Goal: Task Accomplishment & Management: Manage account settings

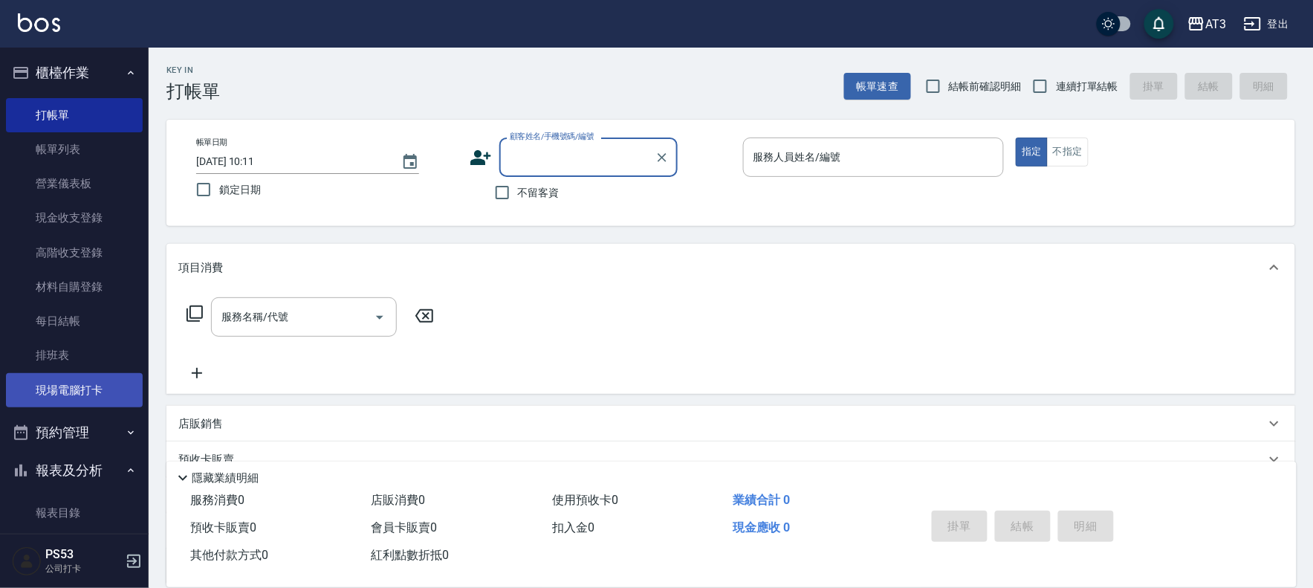
click at [100, 397] on link "現場電腦打卡" at bounding box center [74, 390] width 137 height 34
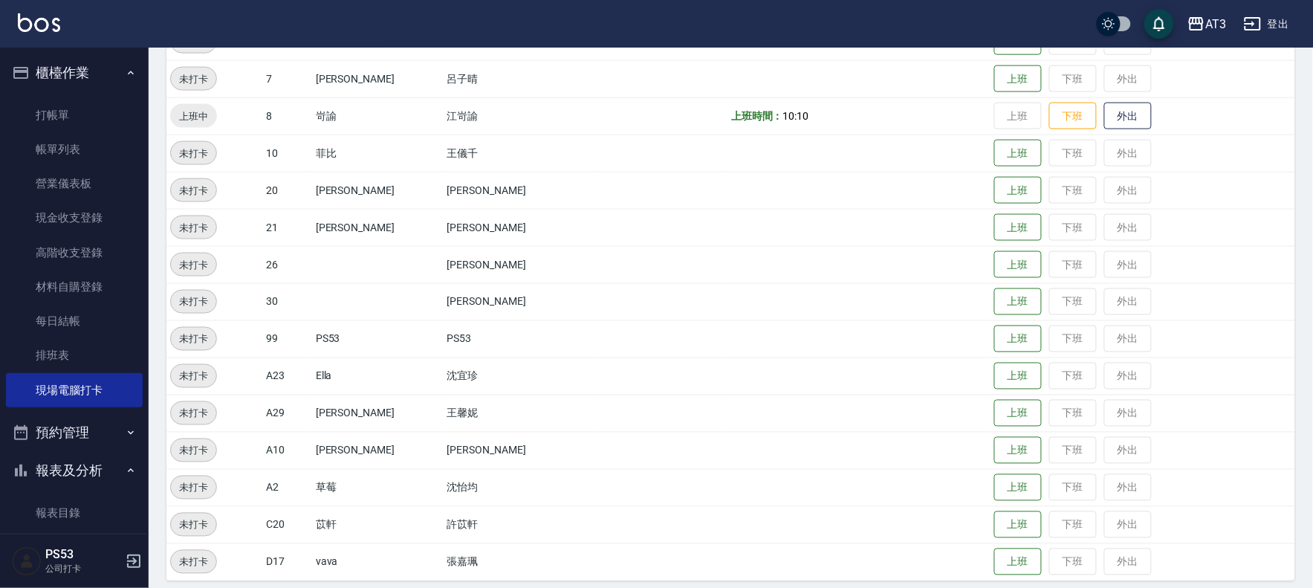
scroll to position [562, 0]
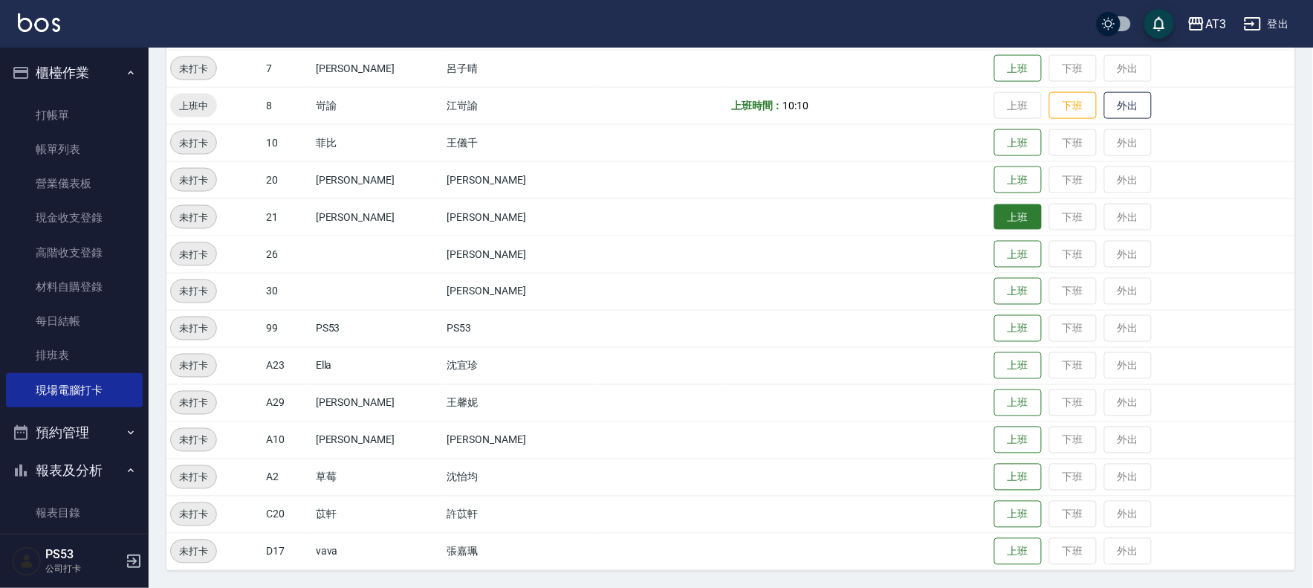
click at [994, 215] on button "上班" at bounding box center [1018, 217] width 48 height 26
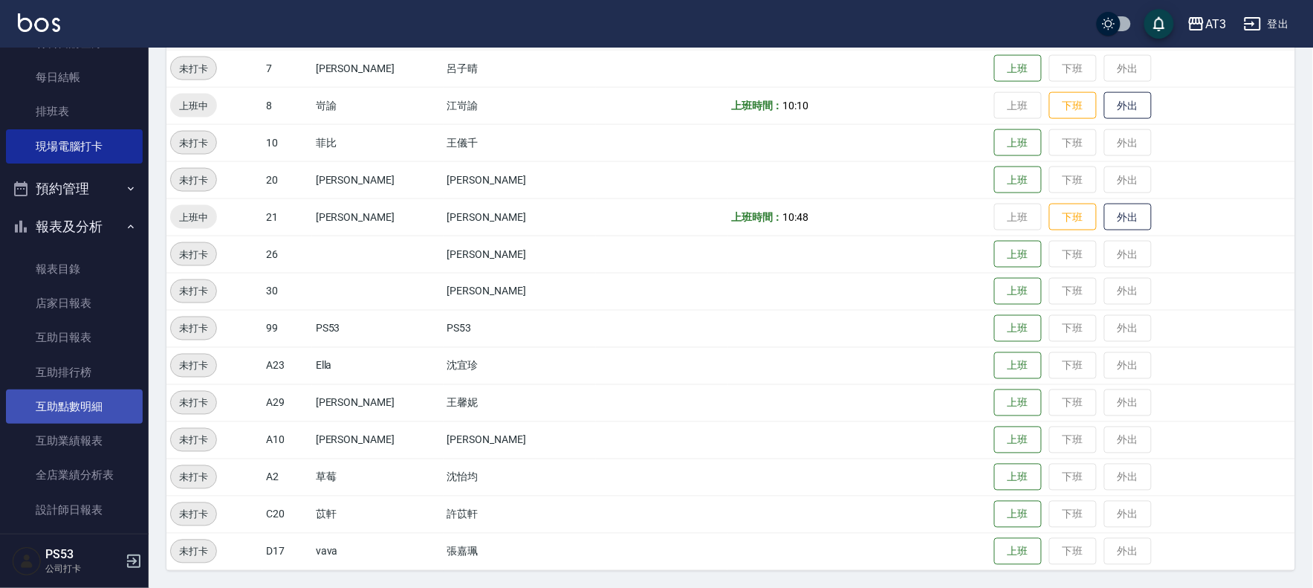
scroll to position [247, 0]
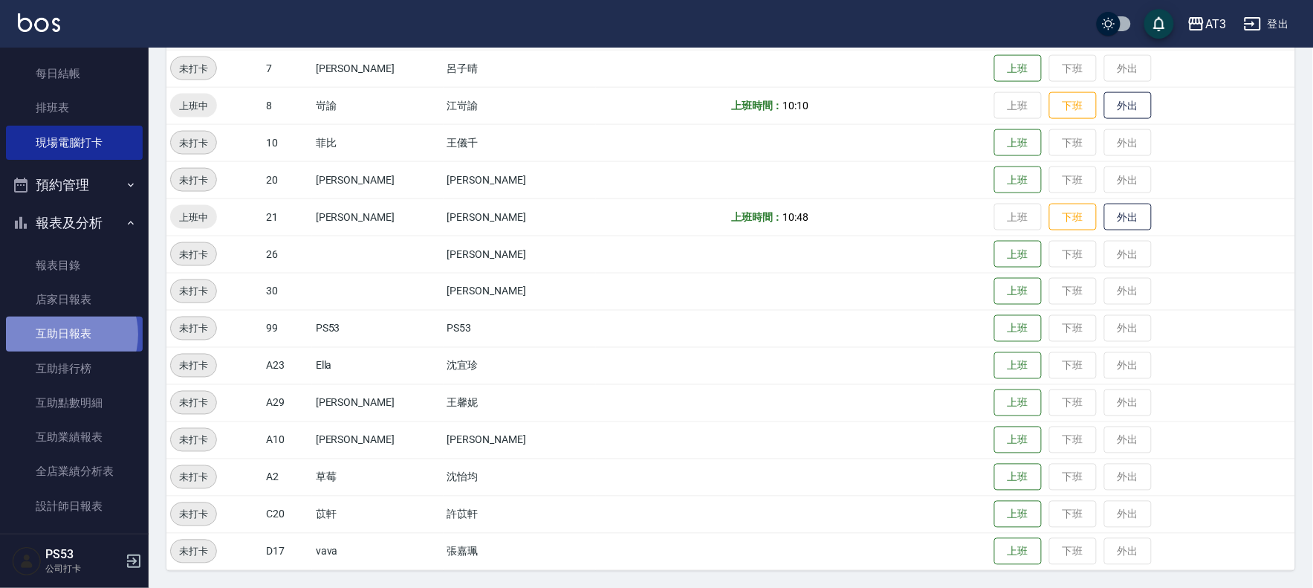
click at [60, 335] on link "互助日報表" at bounding box center [74, 334] width 137 height 34
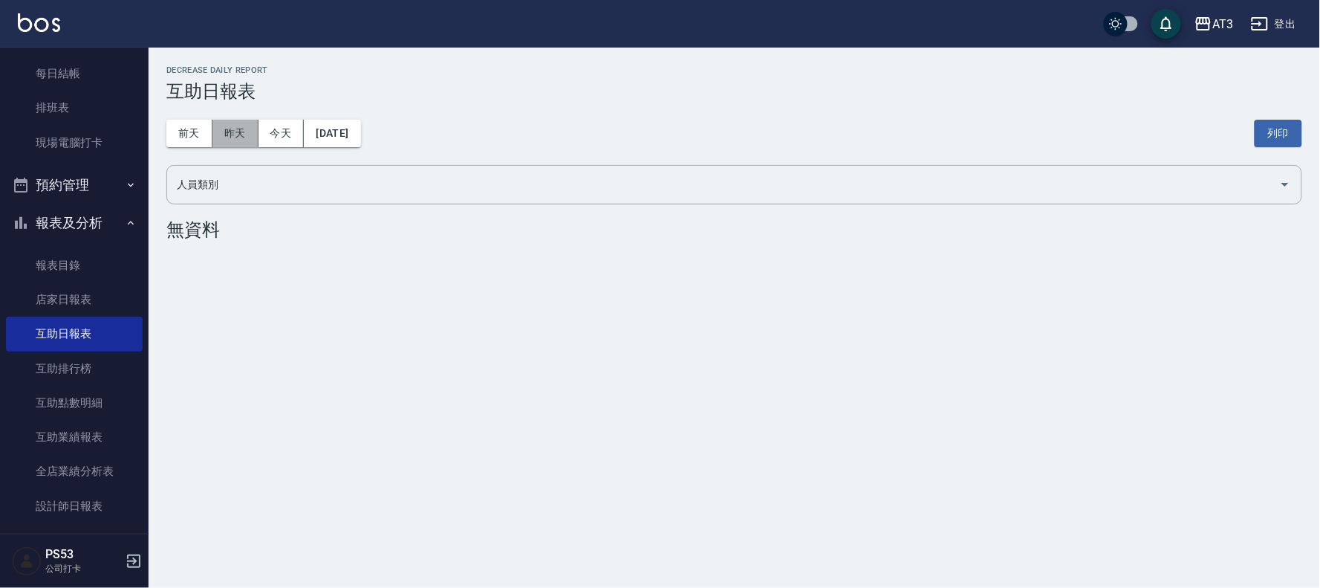
click at [249, 129] on button "昨天" at bounding box center [236, 133] width 46 height 27
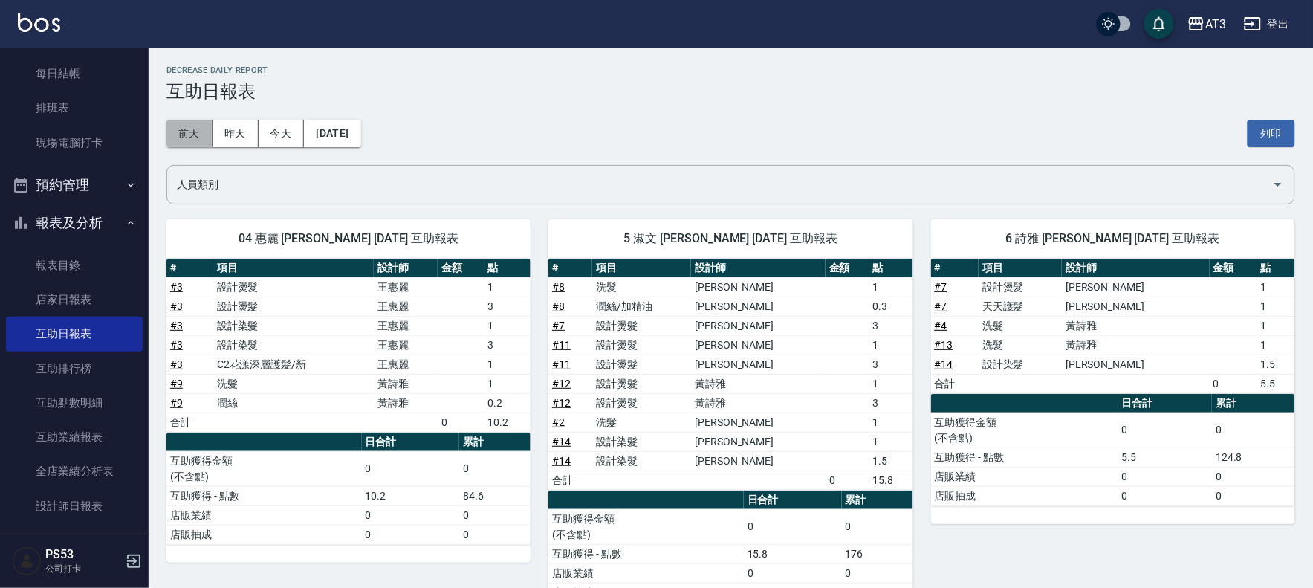
click at [201, 131] on button "前天" at bounding box center [189, 133] width 46 height 27
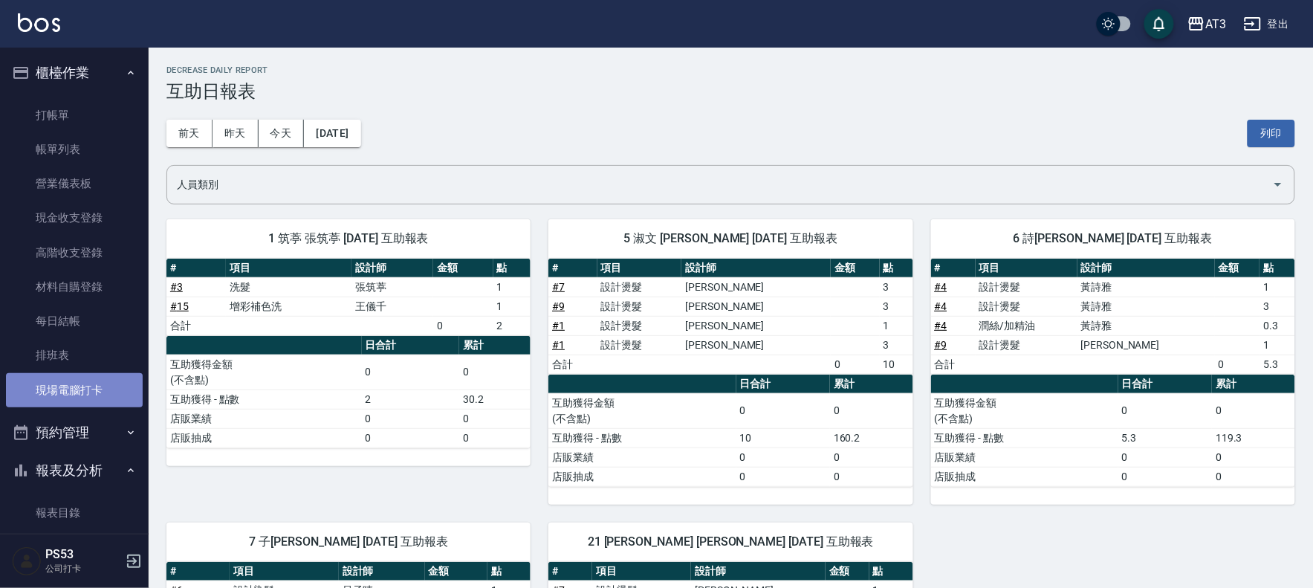
click at [74, 389] on link "現場電腦打卡" at bounding box center [74, 390] width 137 height 34
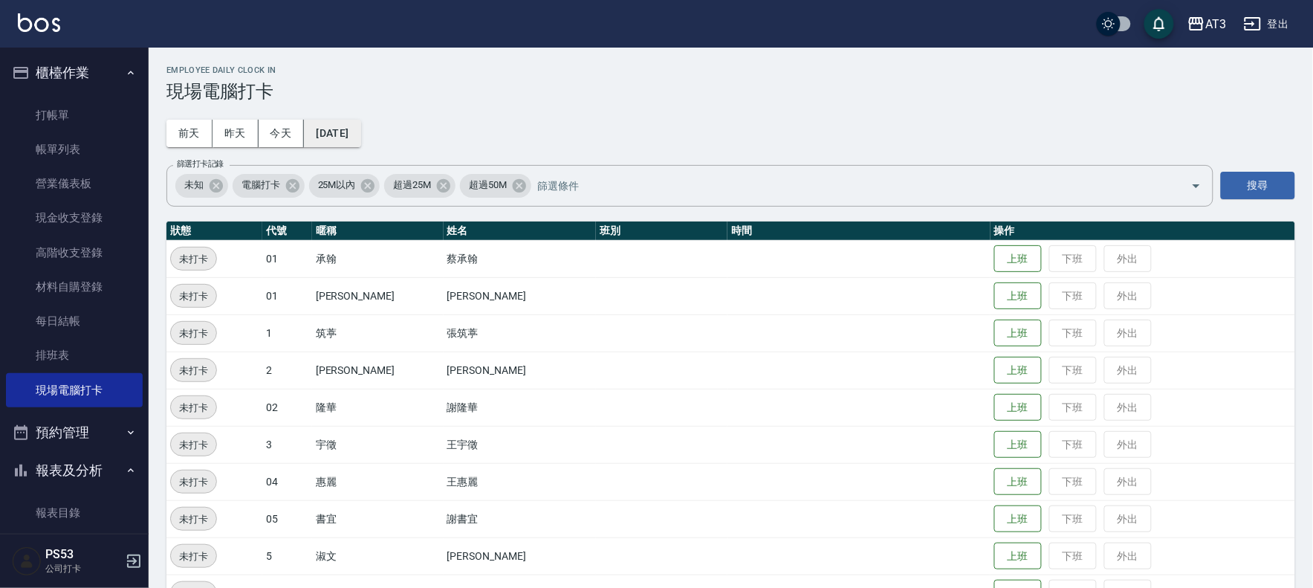
click at [334, 130] on button "[DATE]" at bounding box center [332, 133] width 56 height 27
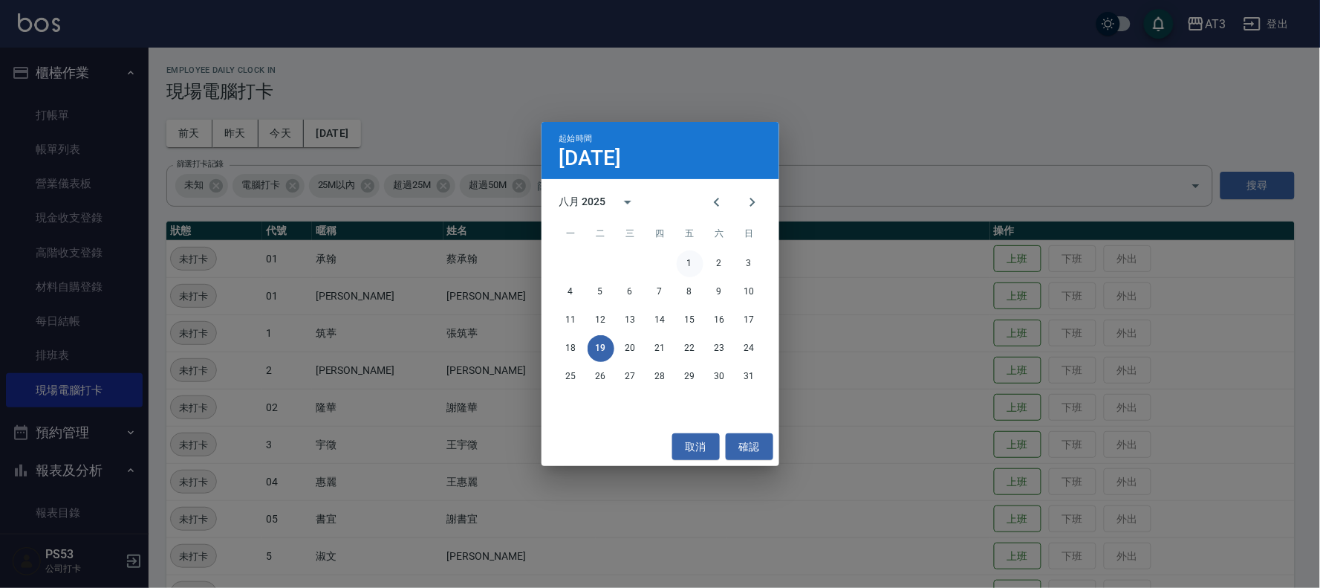
click at [688, 262] on button "1" at bounding box center [690, 263] width 27 height 27
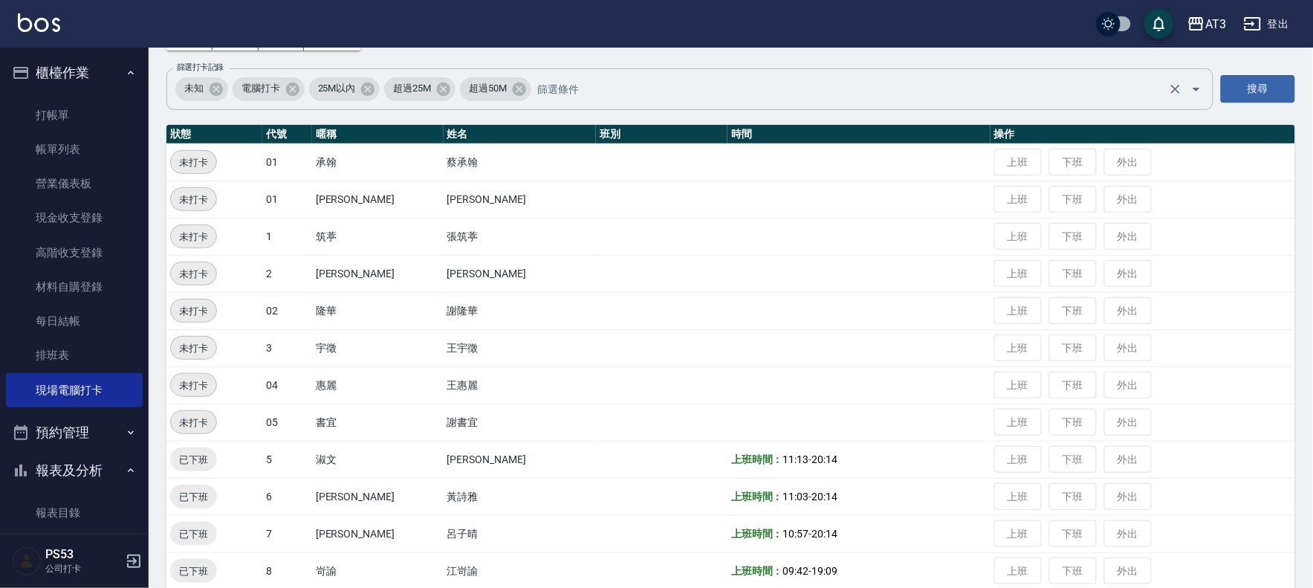
scroll to position [82, 0]
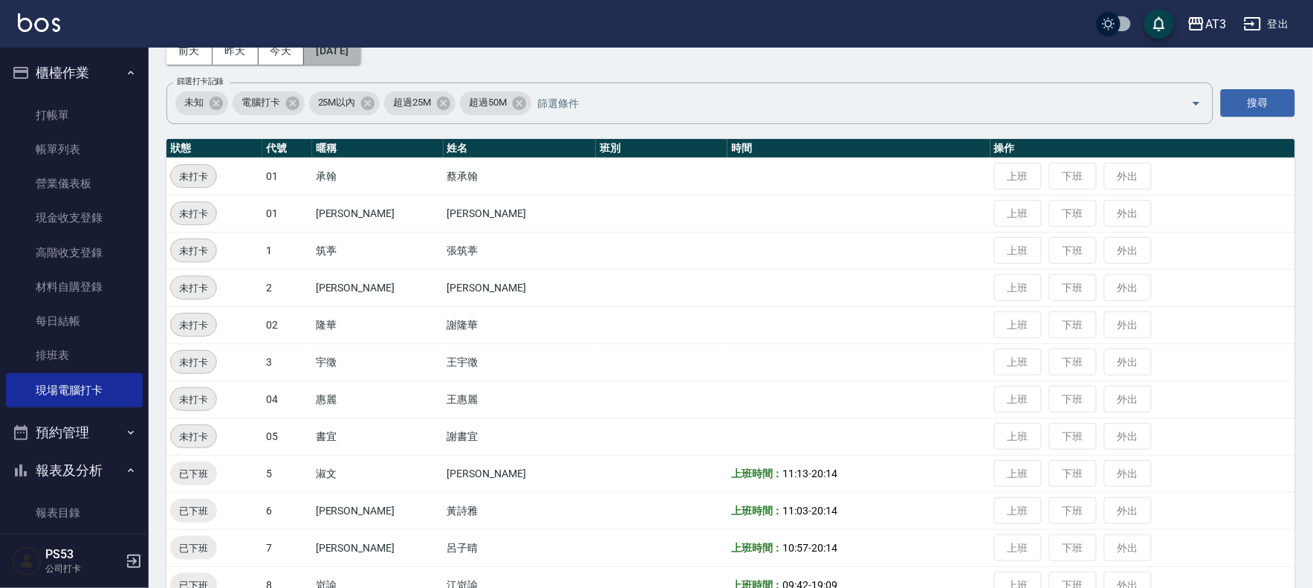
click at [342, 48] on button "[DATE]" at bounding box center [332, 50] width 56 height 27
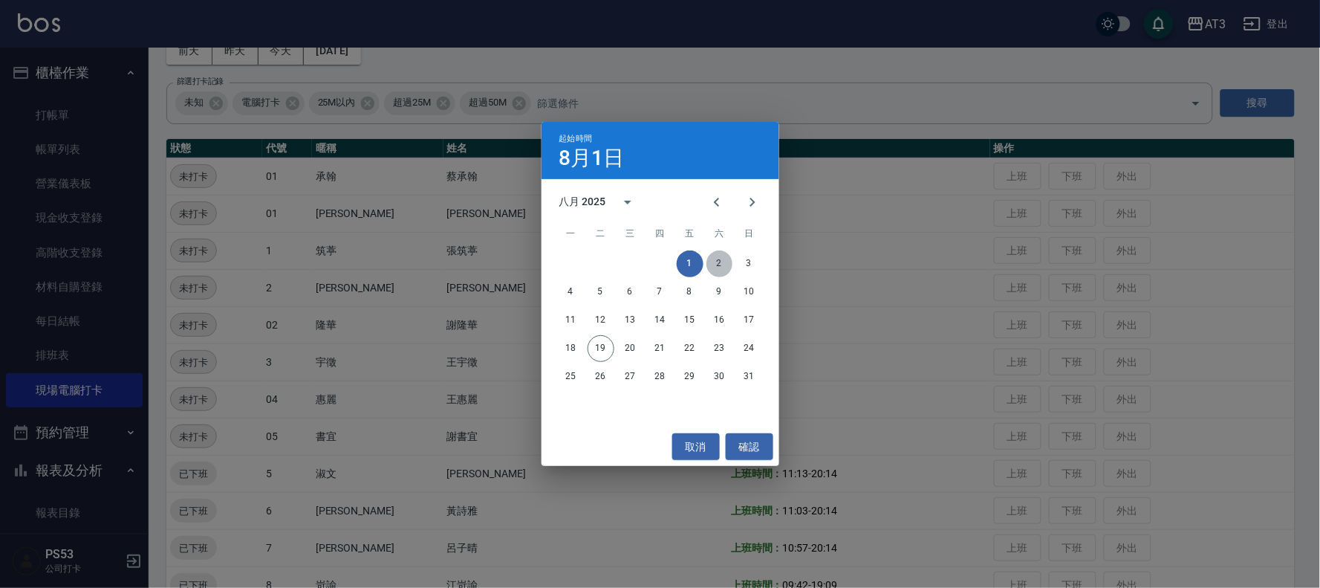
click at [722, 265] on button "2" at bounding box center [720, 263] width 27 height 27
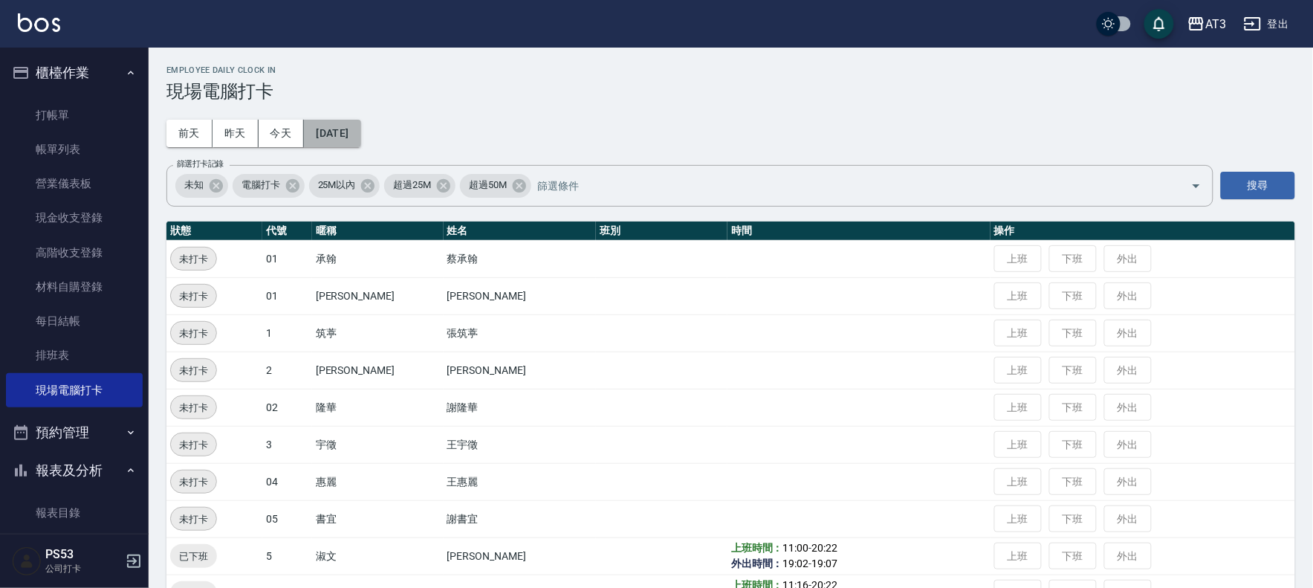
click at [358, 134] on button "[DATE]" at bounding box center [332, 133] width 56 height 27
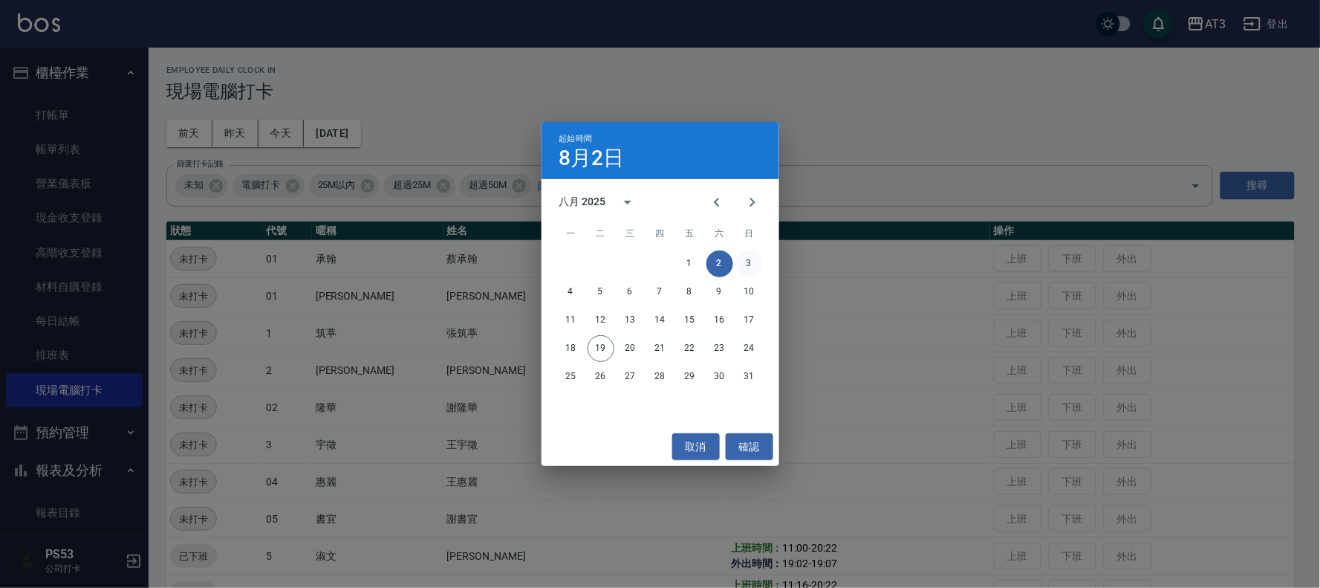
click at [748, 264] on button "3" at bounding box center [749, 263] width 27 height 27
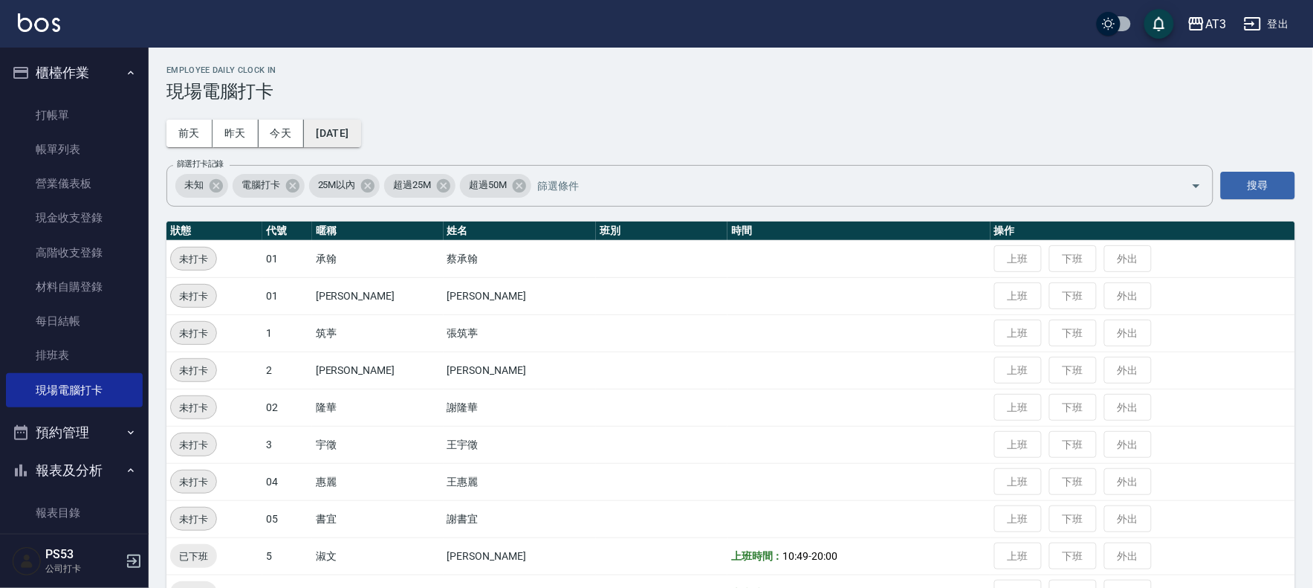
click at [351, 137] on button "[DATE]" at bounding box center [332, 133] width 56 height 27
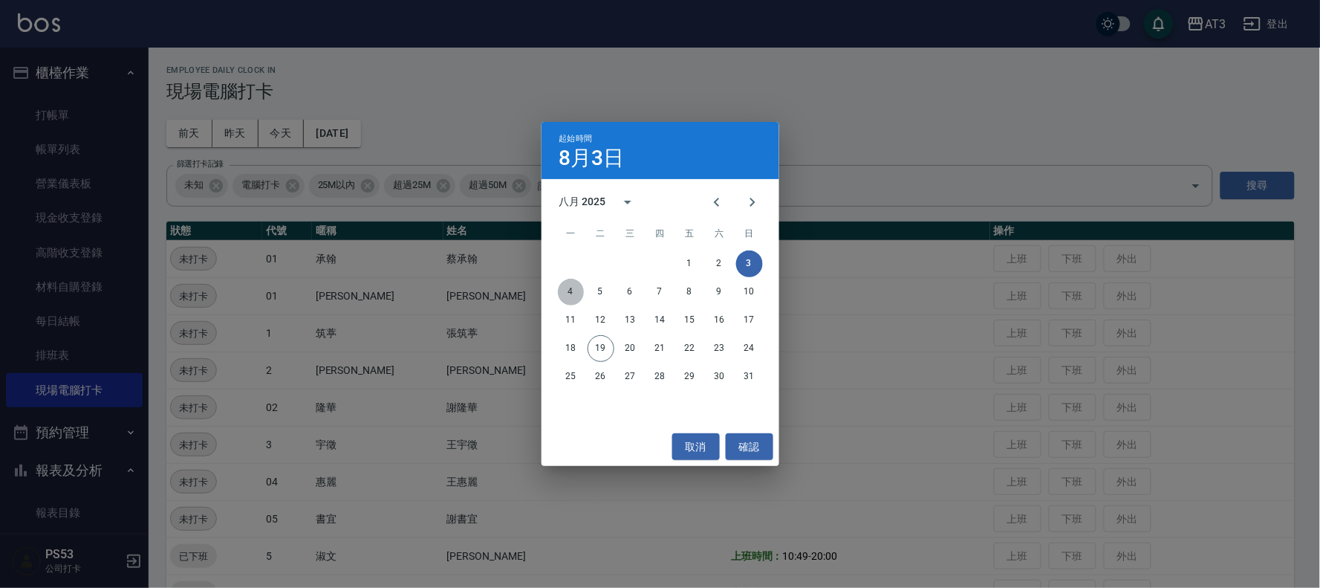
click at [577, 288] on button "4" at bounding box center [571, 292] width 27 height 27
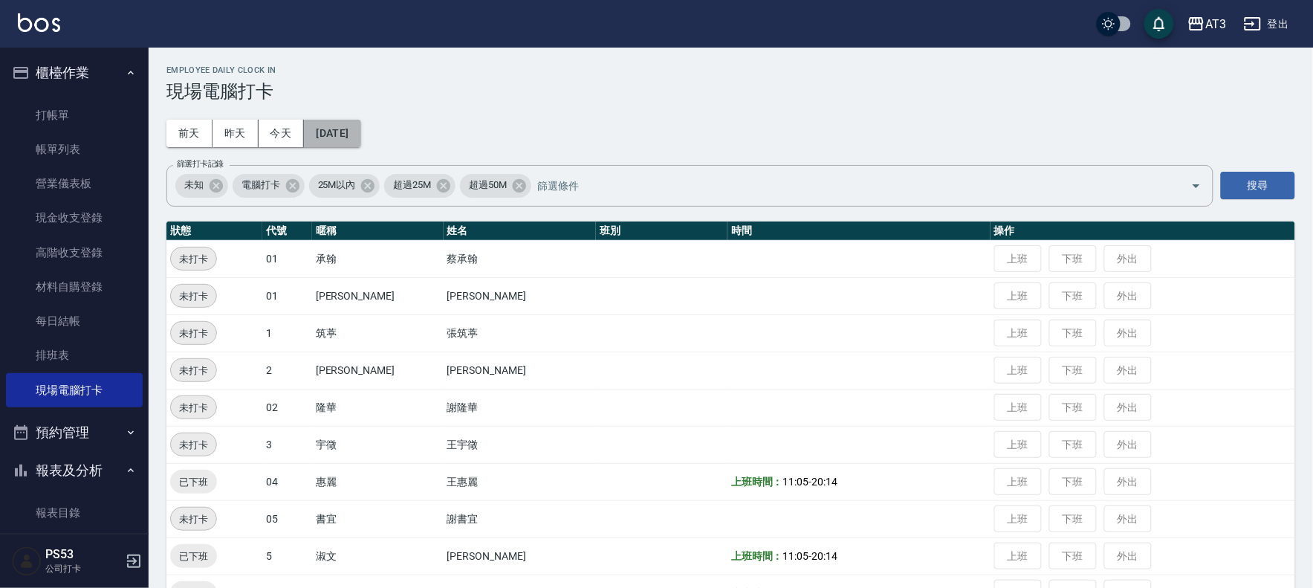
click at [354, 134] on button "[DATE]" at bounding box center [332, 133] width 56 height 27
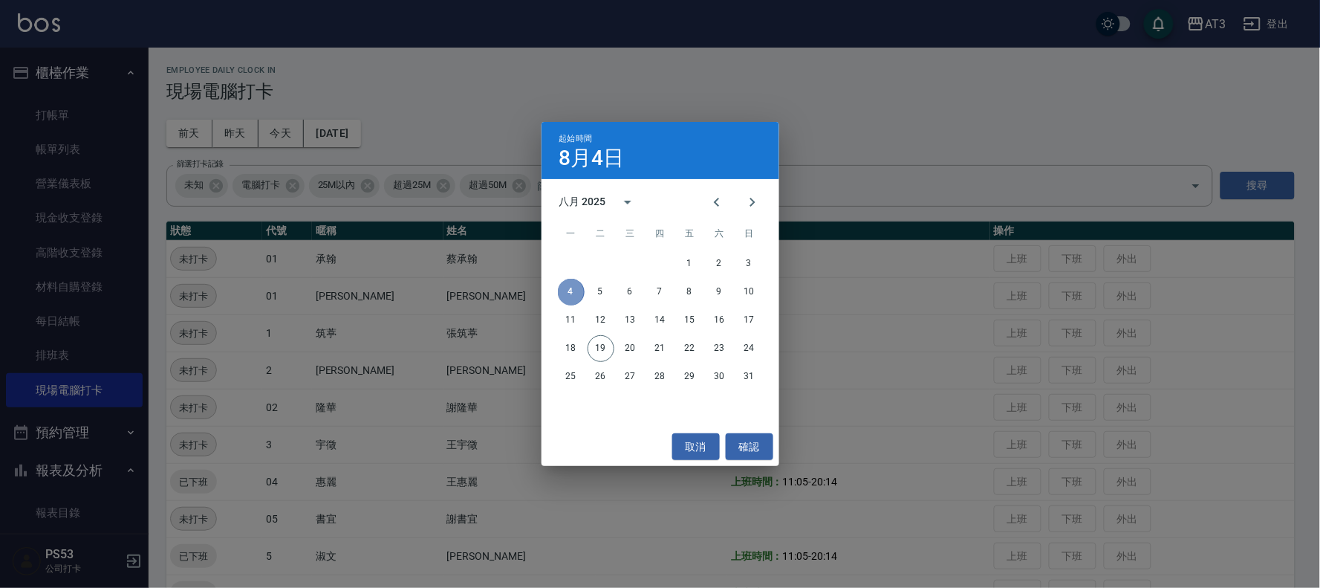
click at [576, 291] on button "4" at bounding box center [571, 292] width 27 height 27
click at [840, 322] on div "起始時間 8月4日 八月 2025 一 二 三 四 五 六 日 1 2 3 4 5 6 7 8 9 10 11 12 13 14 15 16 17 18 19…" at bounding box center [660, 294] width 1320 height 588
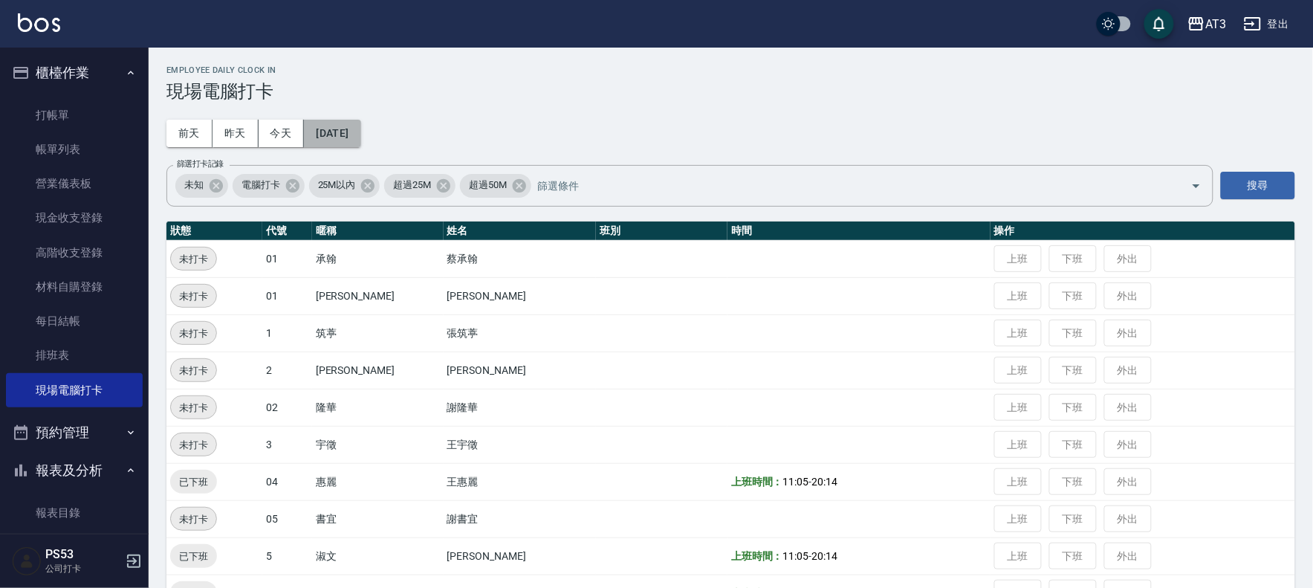
click at [339, 140] on button "[DATE]" at bounding box center [332, 133] width 56 height 27
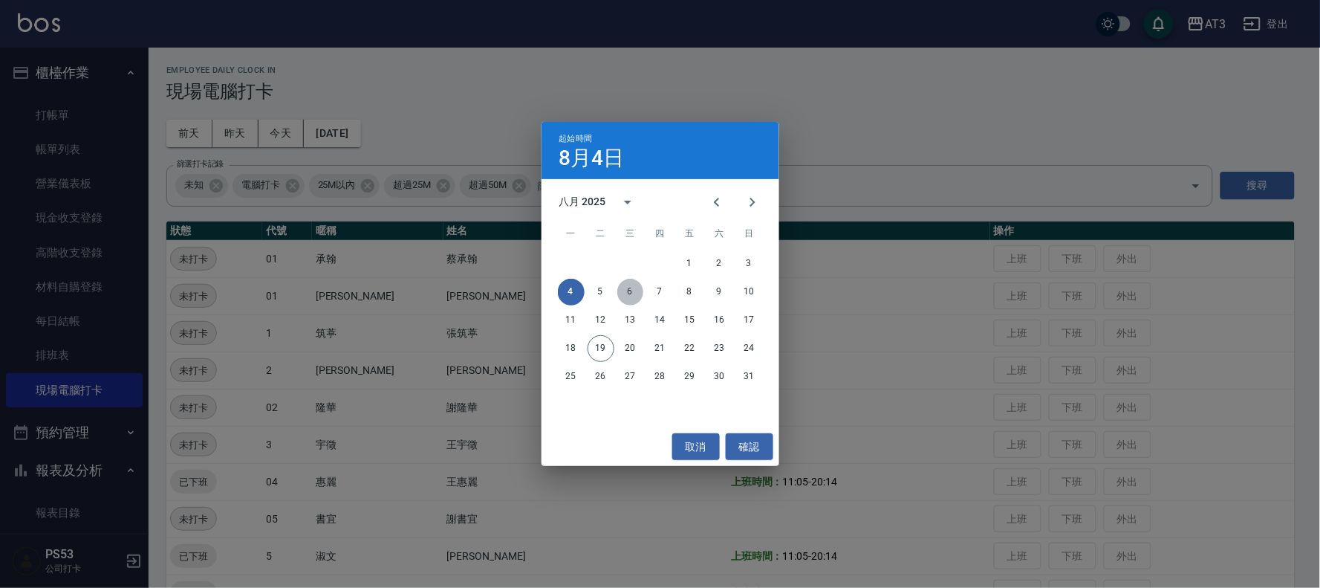
click at [634, 299] on button "6" at bounding box center [630, 292] width 27 height 27
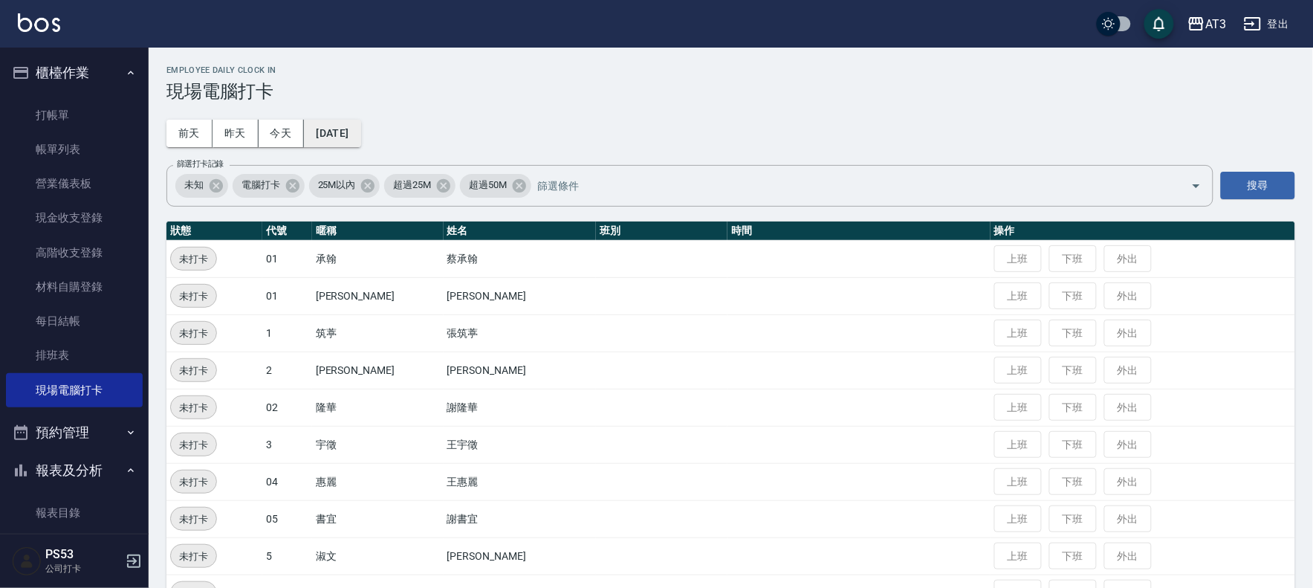
click at [360, 134] on button "[DATE]" at bounding box center [332, 133] width 56 height 27
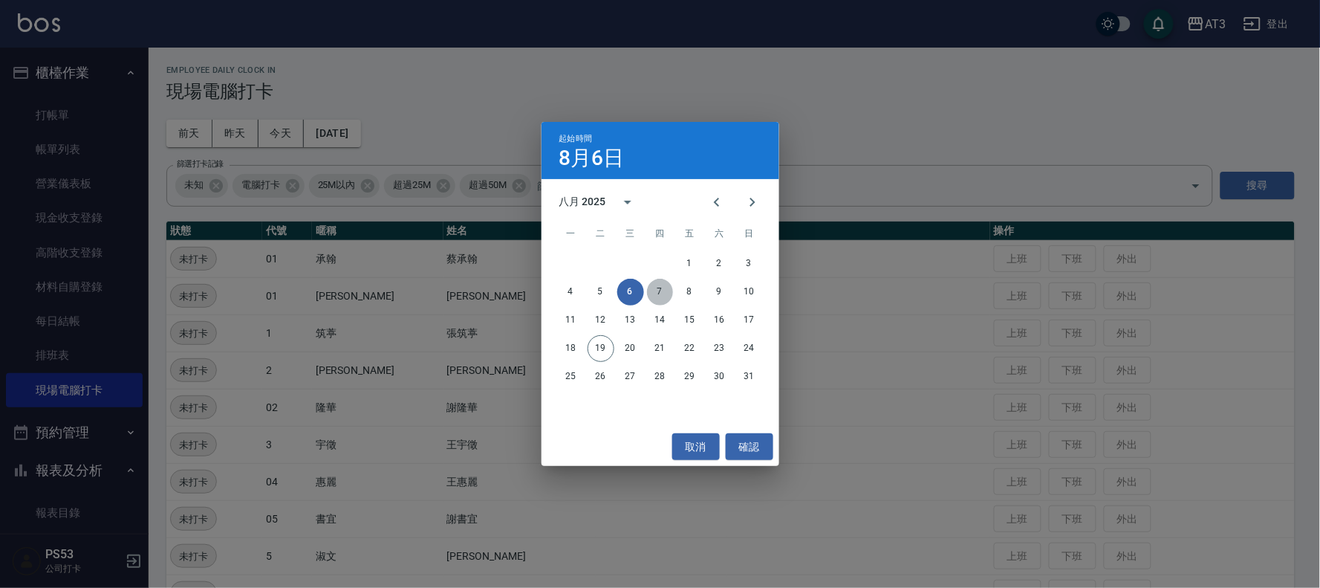
click at [651, 288] on button "7" at bounding box center [660, 292] width 27 height 27
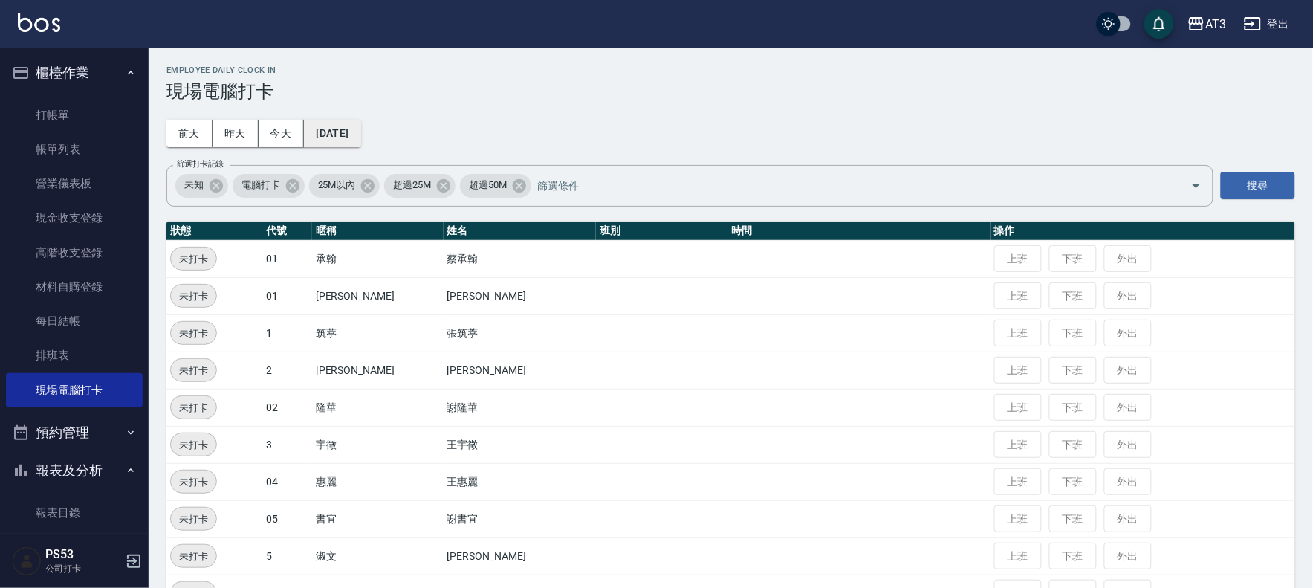
click at [360, 137] on button "[DATE]" at bounding box center [332, 133] width 56 height 27
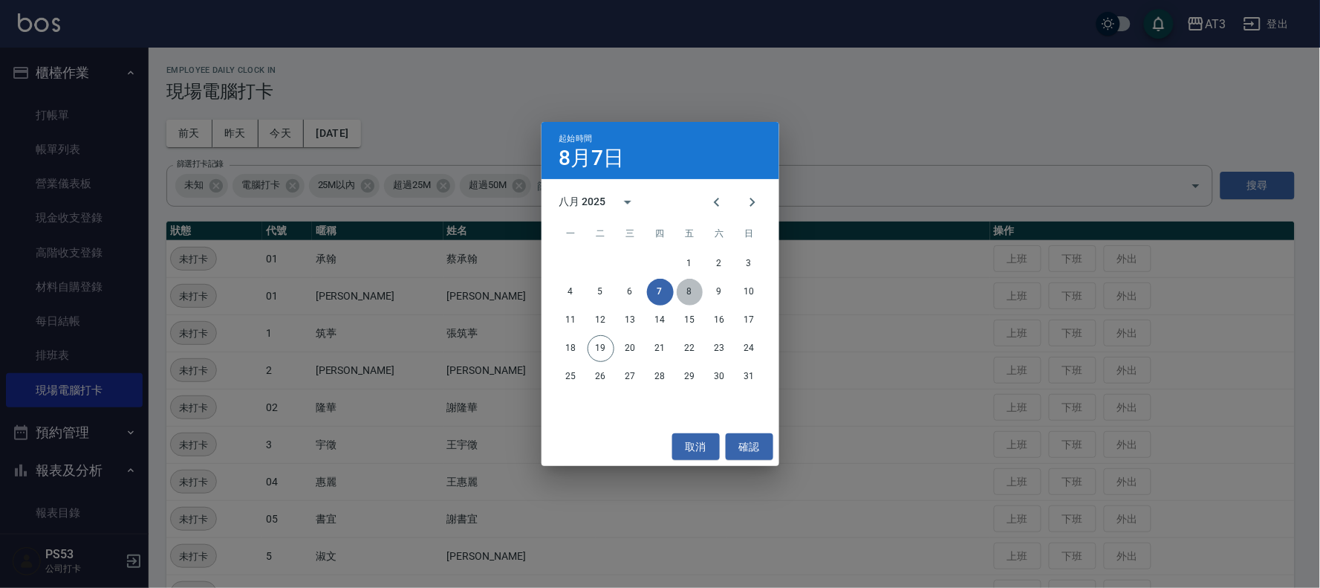
click at [692, 291] on button "8" at bounding box center [690, 292] width 27 height 27
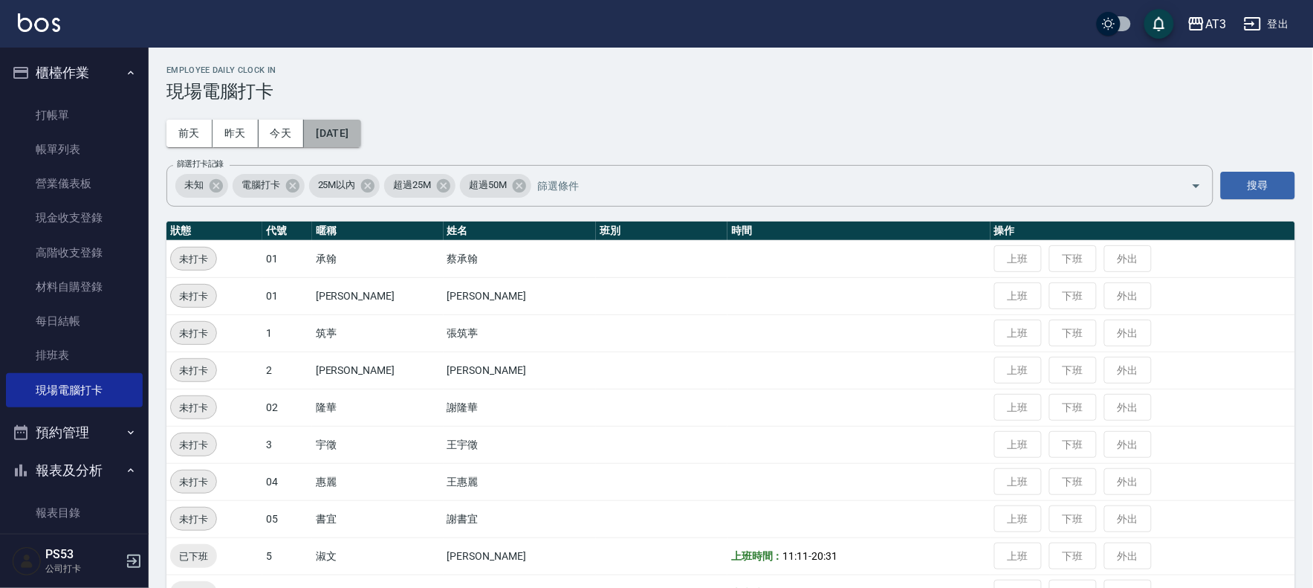
click at [354, 135] on button "[DATE]" at bounding box center [332, 133] width 56 height 27
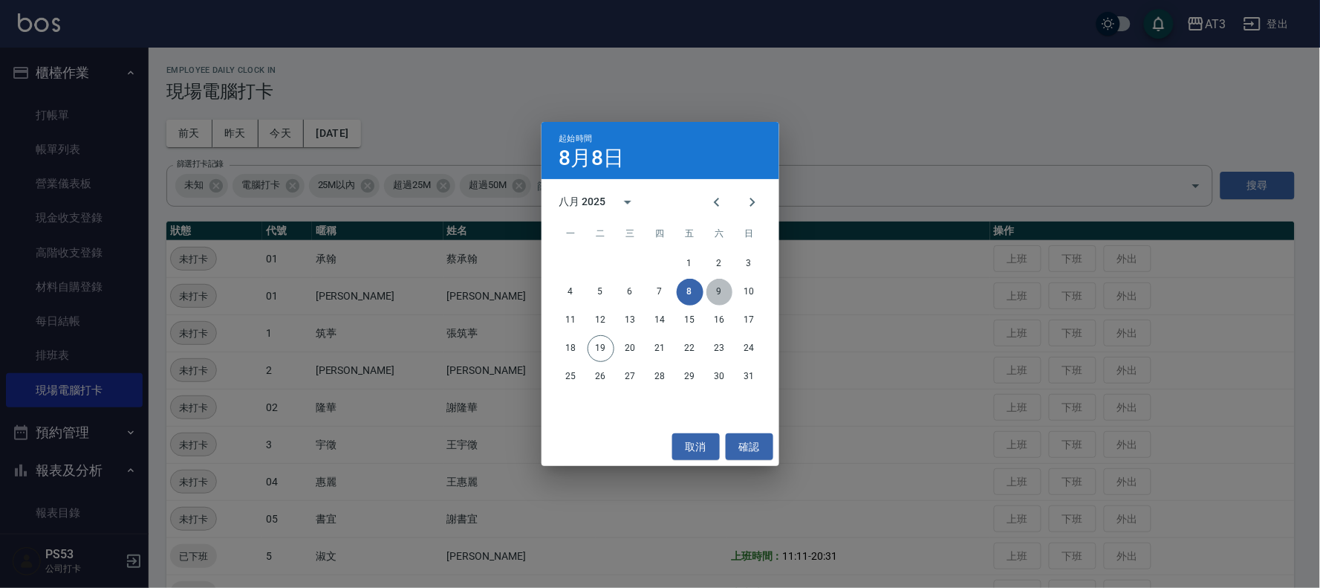
click at [719, 291] on button "9" at bounding box center [720, 292] width 27 height 27
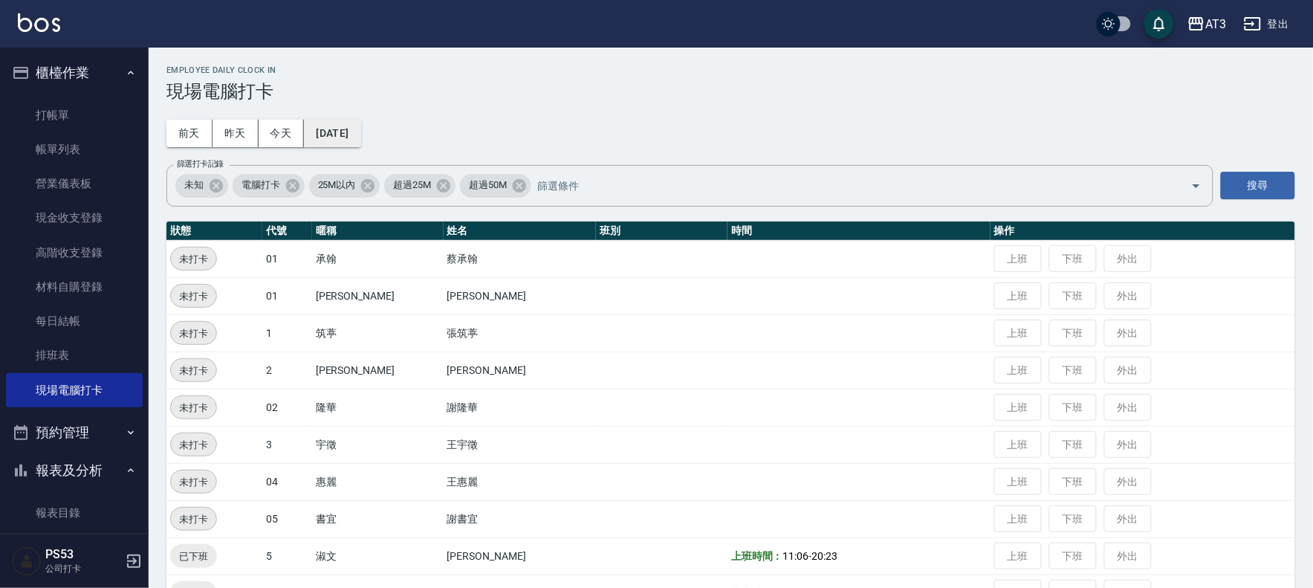
click at [357, 137] on button "[DATE]" at bounding box center [332, 133] width 56 height 27
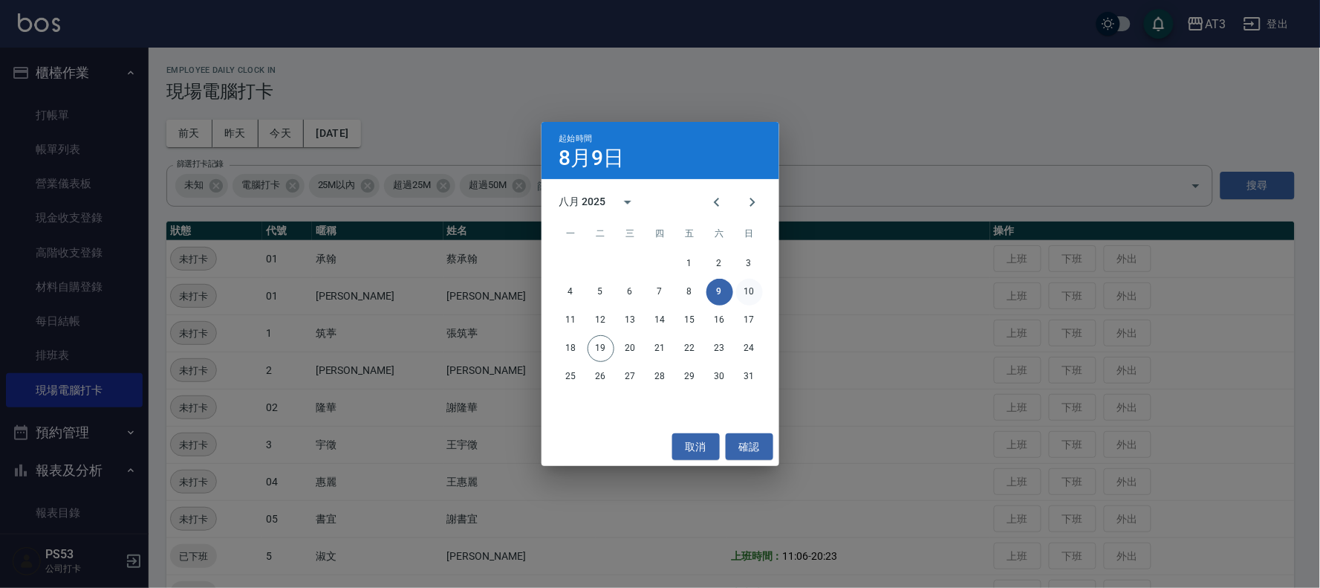
click at [745, 291] on button "10" at bounding box center [749, 292] width 27 height 27
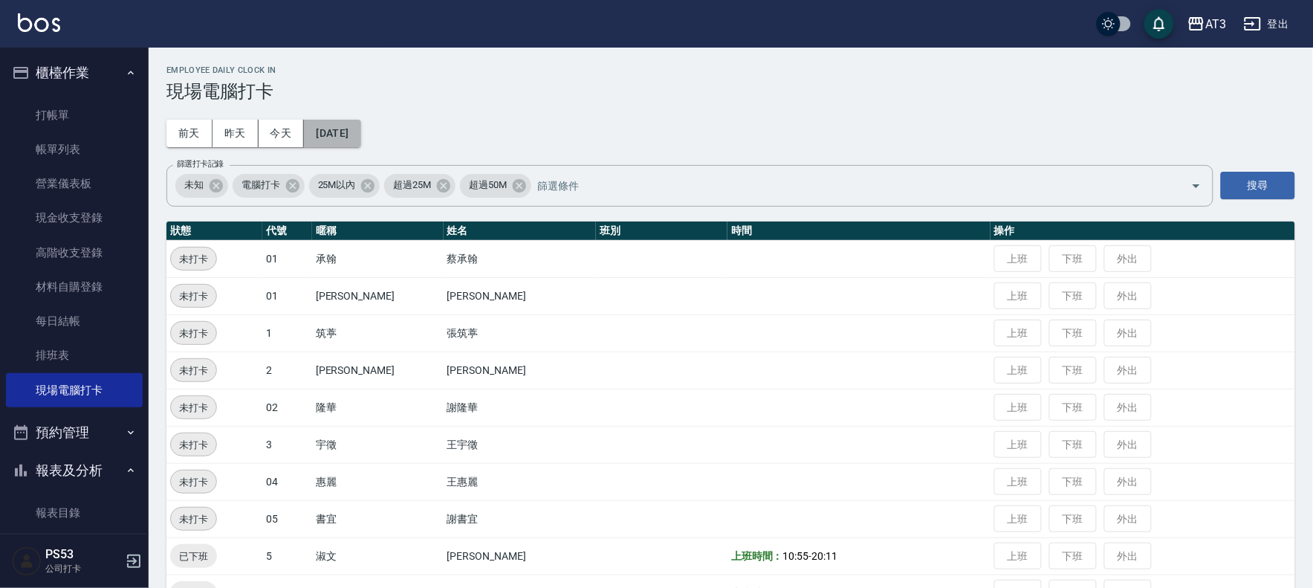
click at [360, 137] on button "[DATE]" at bounding box center [332, 133] width 56 height 27
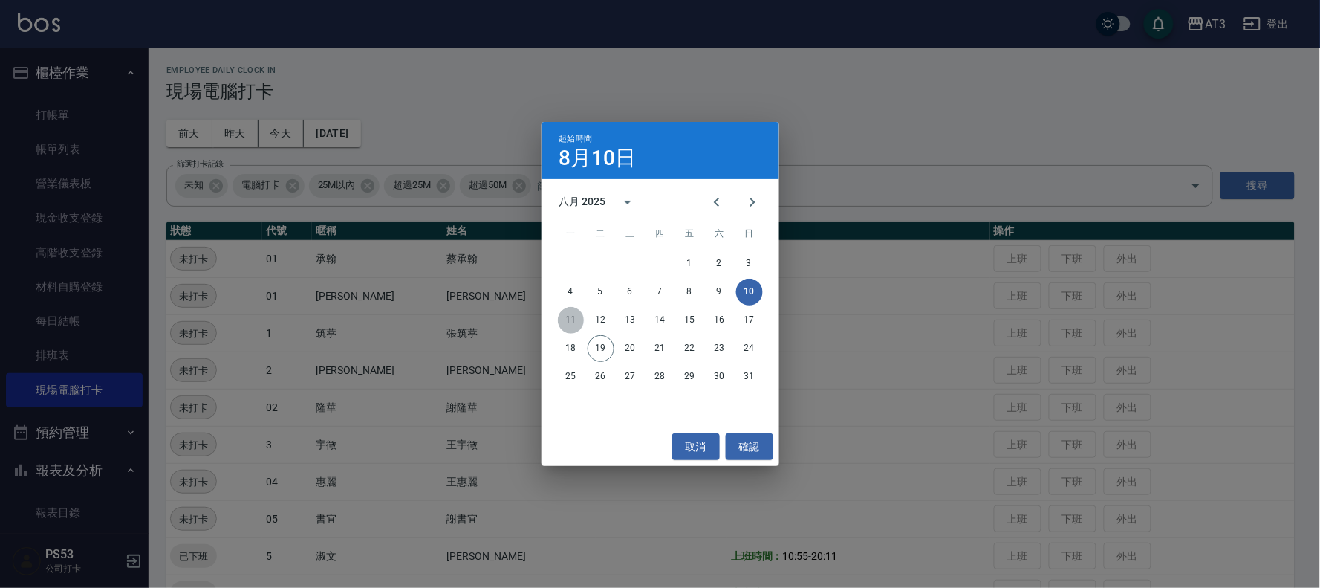
click at [574, 315] on button "11" at bounding box center [571, 320] width 27 height 27
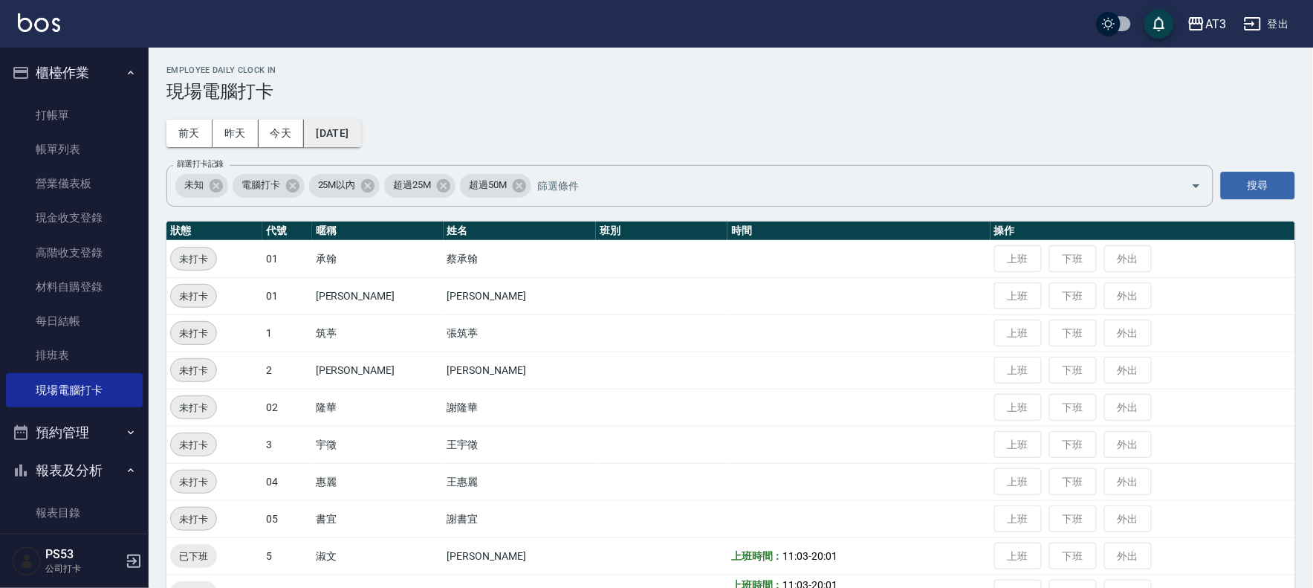
click at [360, 132] on button "[DATE]" at bounding box center [332, 133] width 56 height 27
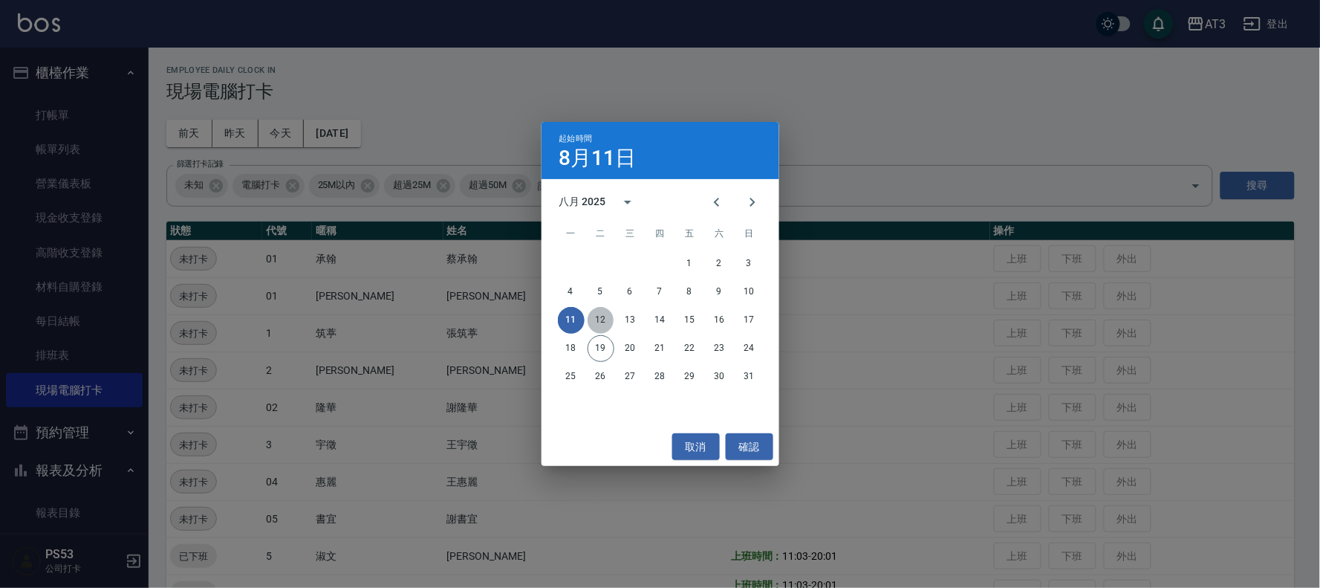
click at [598, 323] on button "12" at bounding box center [601, 320] width 27 height 27
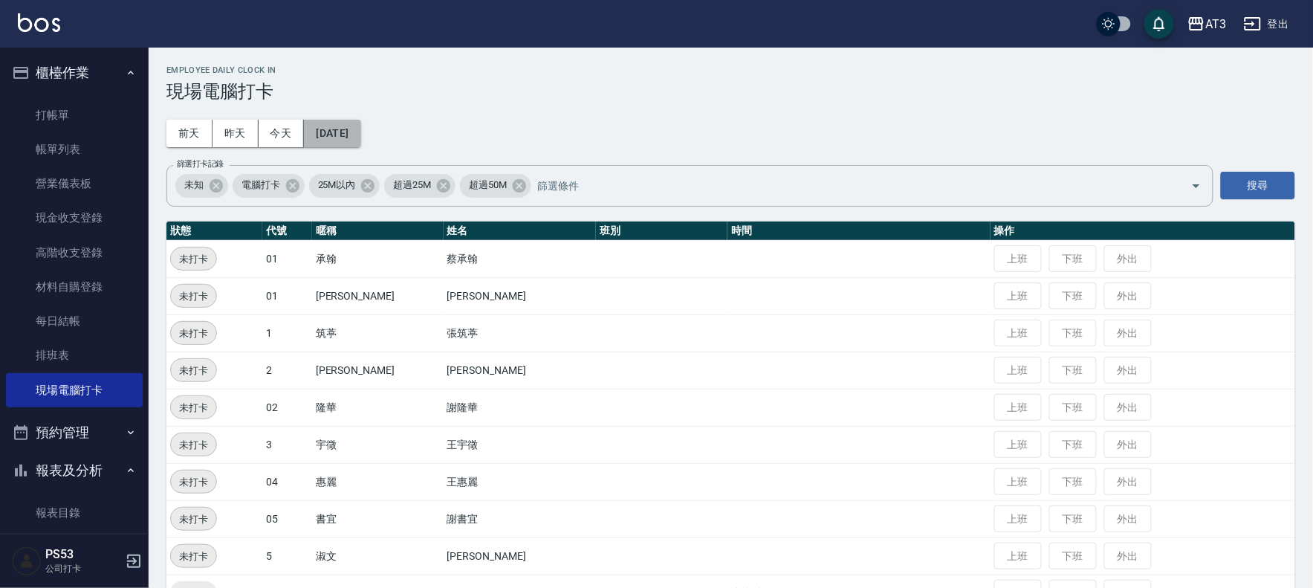
click at [360, 129] on button "[DATE]" at bounding box center [332, 133] width 56 height 27
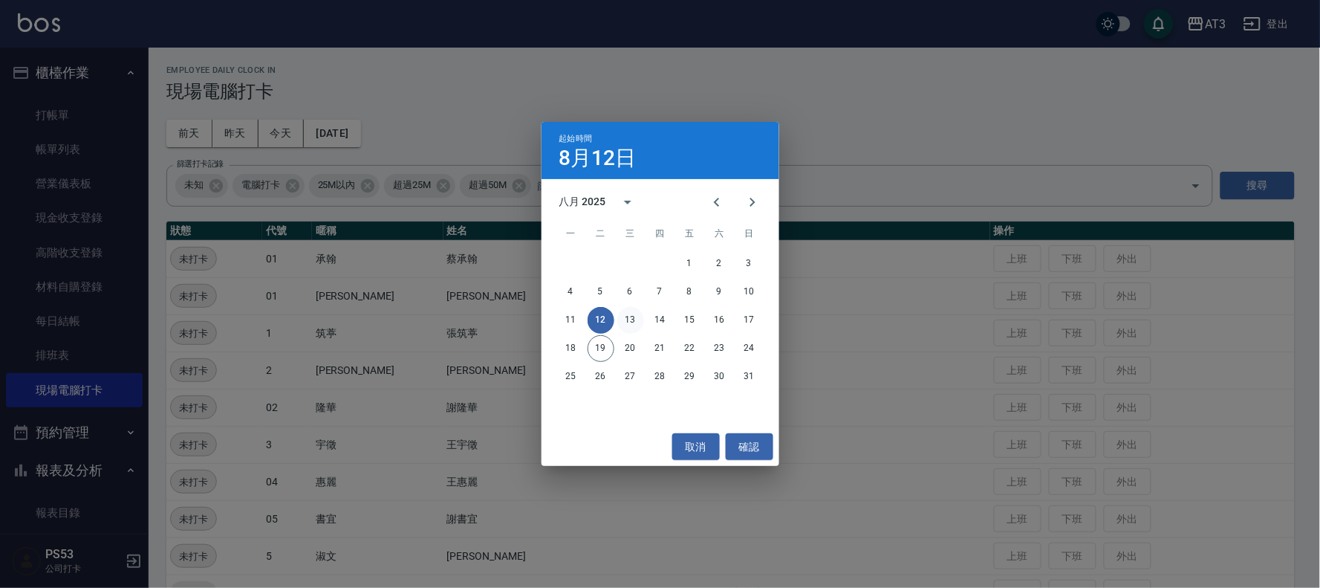
click at [628, 315] on button "13" at bounding box center [630, 320] width 27 height 27
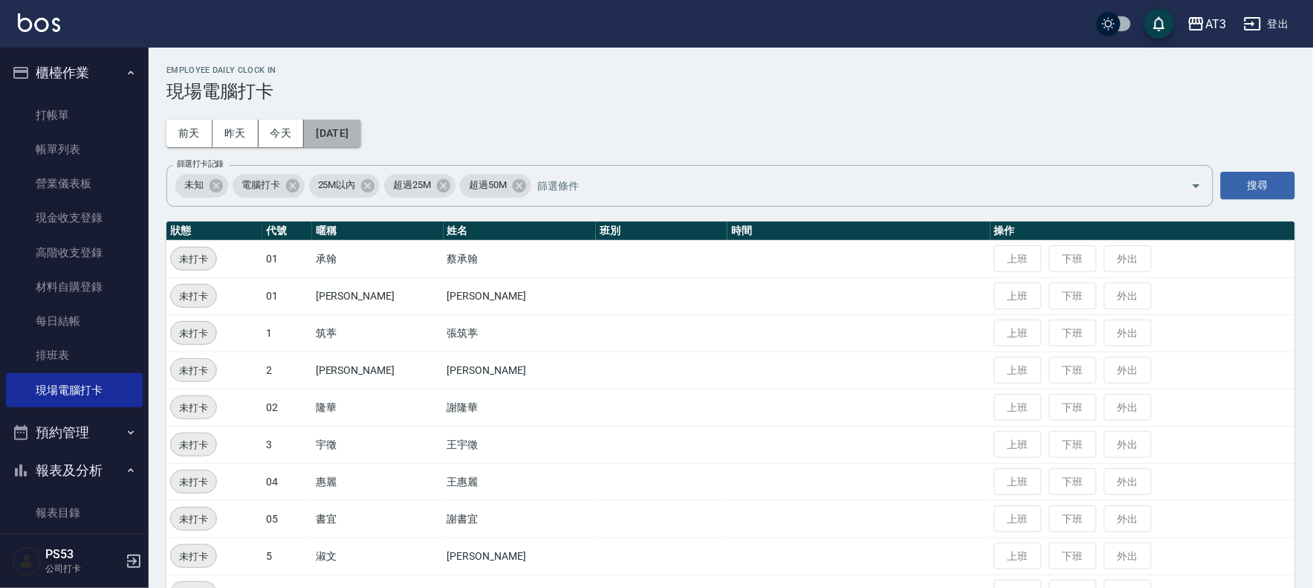
click at [336, 137] on button "[DATE]" at bounding box center [332, 133] width 56 height 27
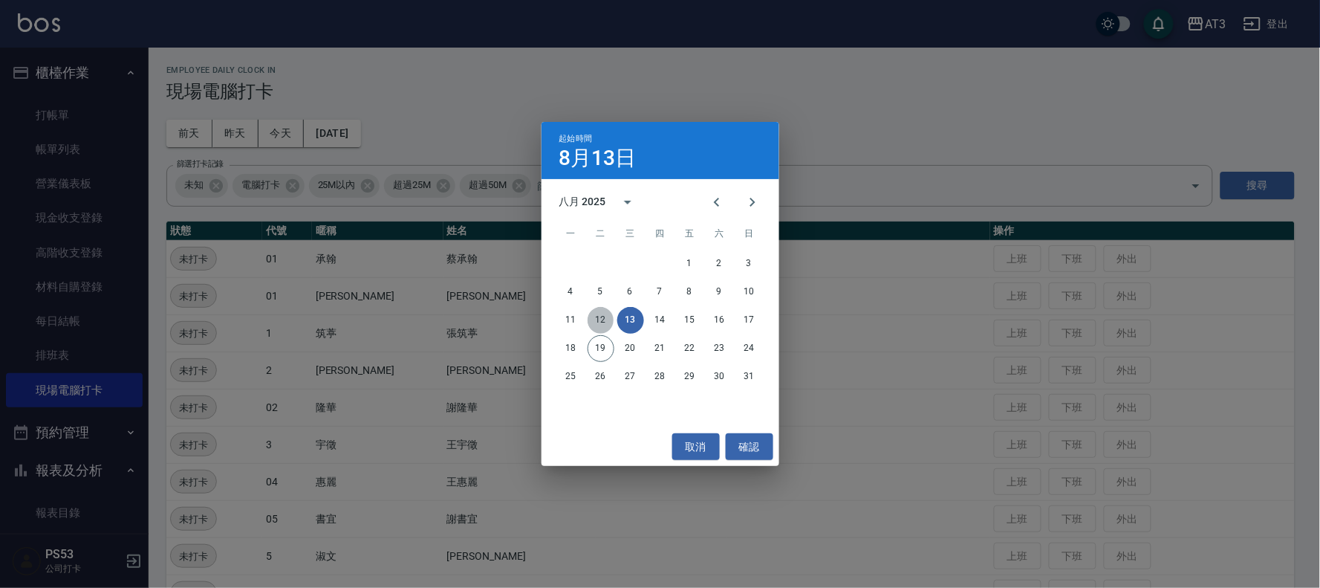
click at [606, 320] on button "12" at bounding box center [601, 320] width 27 height 27
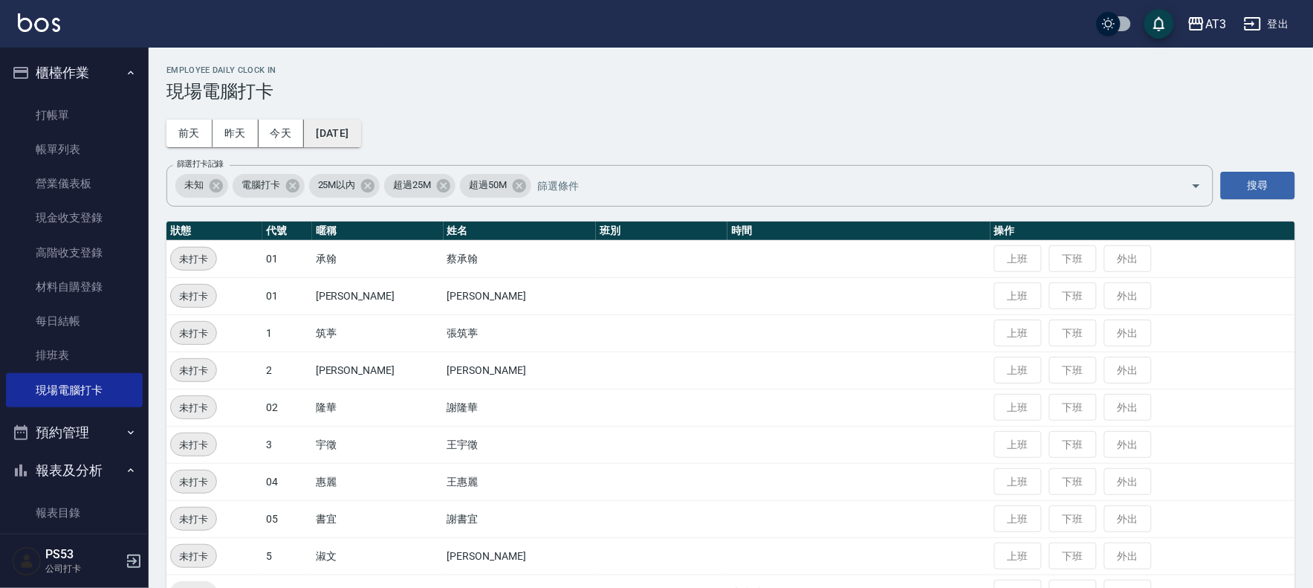
click at [348, 145] on button "[DATE]" at bounding box center [332, 133] width 56 height 27
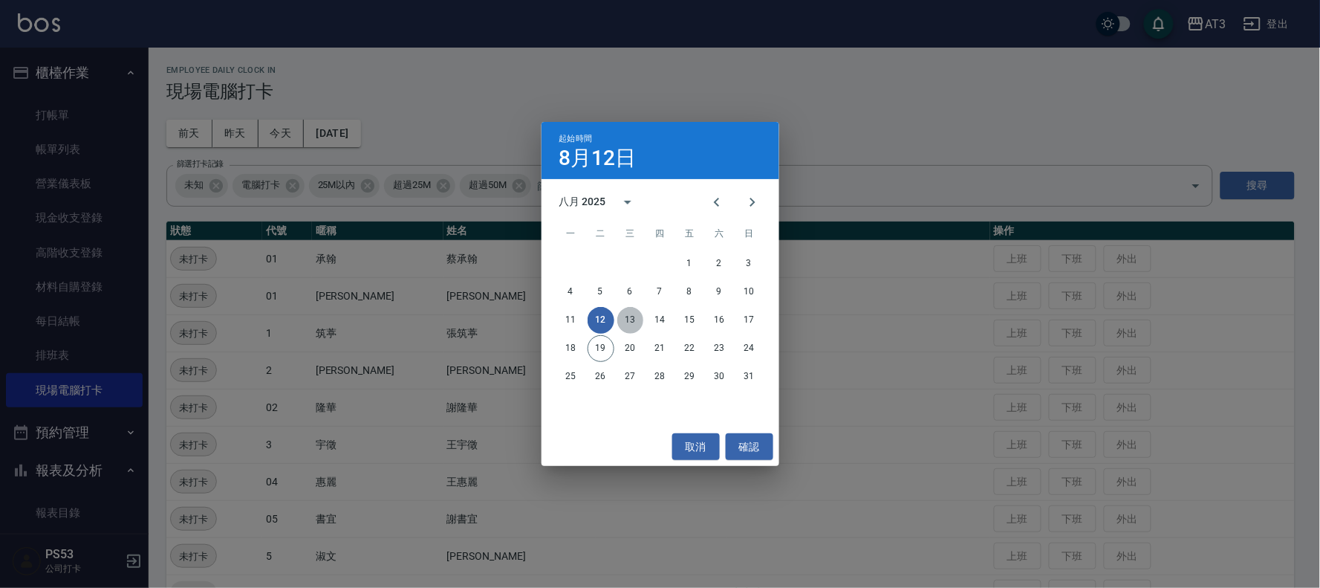
click at [632, 323] on button "13" at bounding box center [630, 320] width 27 height 27
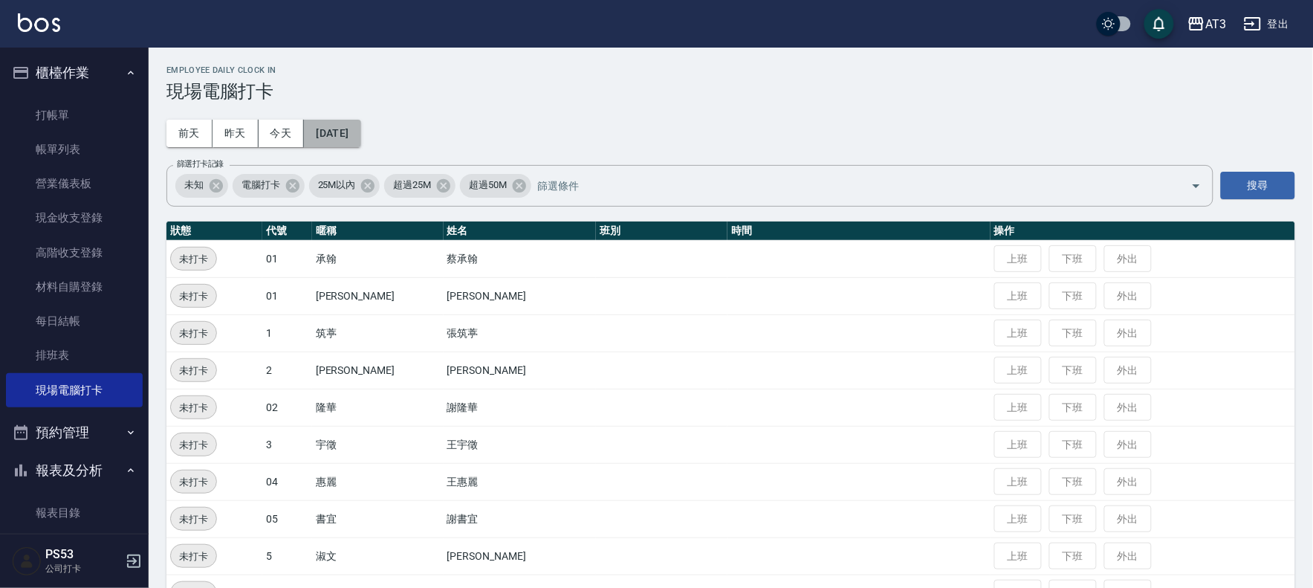
click at [360, 123] on button "[DATE]" at bounding box center [332, 133] width 56 height 27
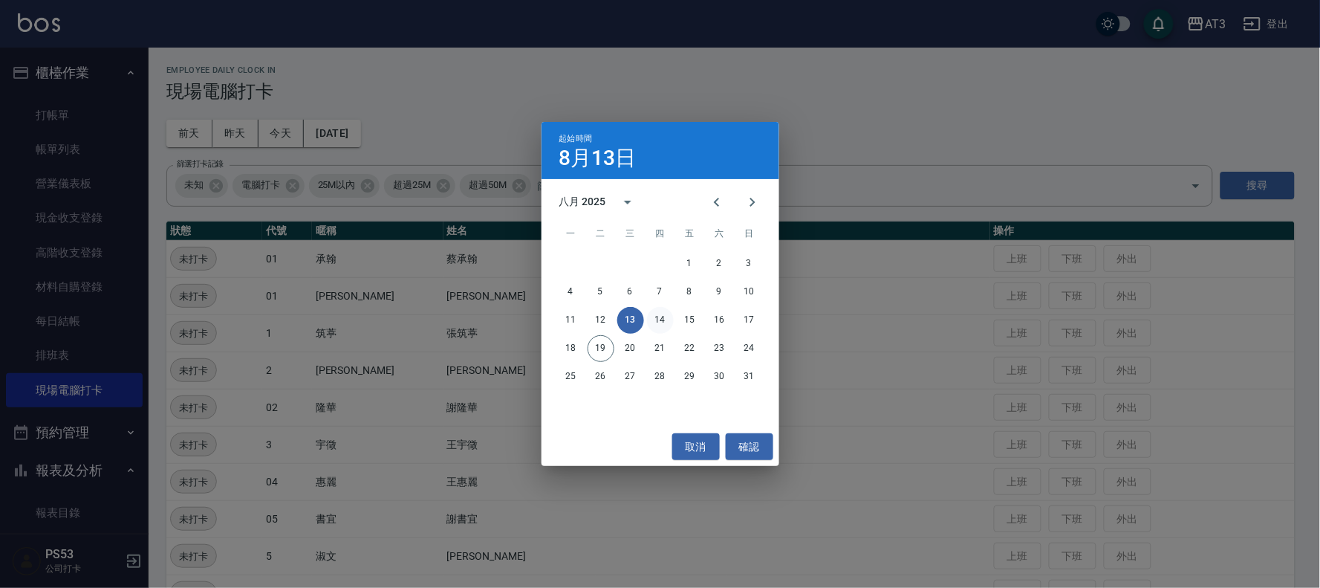
click at [658, 320] on button "14" at bounding box center [660, 320] width 27 height 27
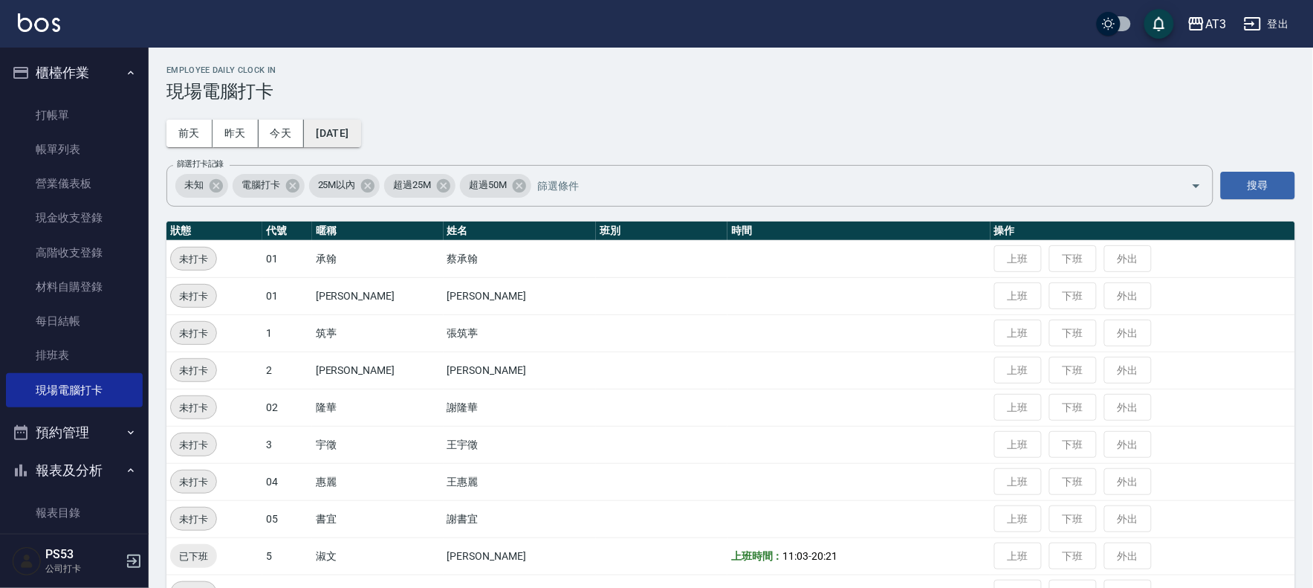
click at [360, 134] on button "[DATE]" at bounding box center [332, 133] width 56 height 27
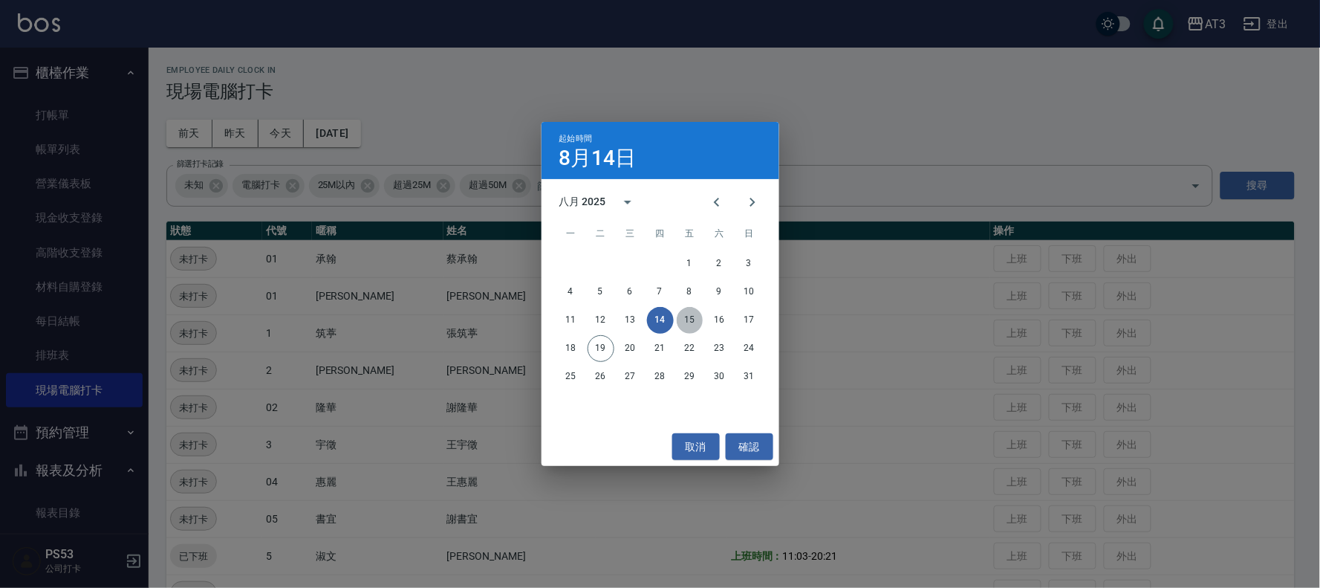
click at [691, 322] on button "15" at bounding box center [690, 320] width 27 height 27
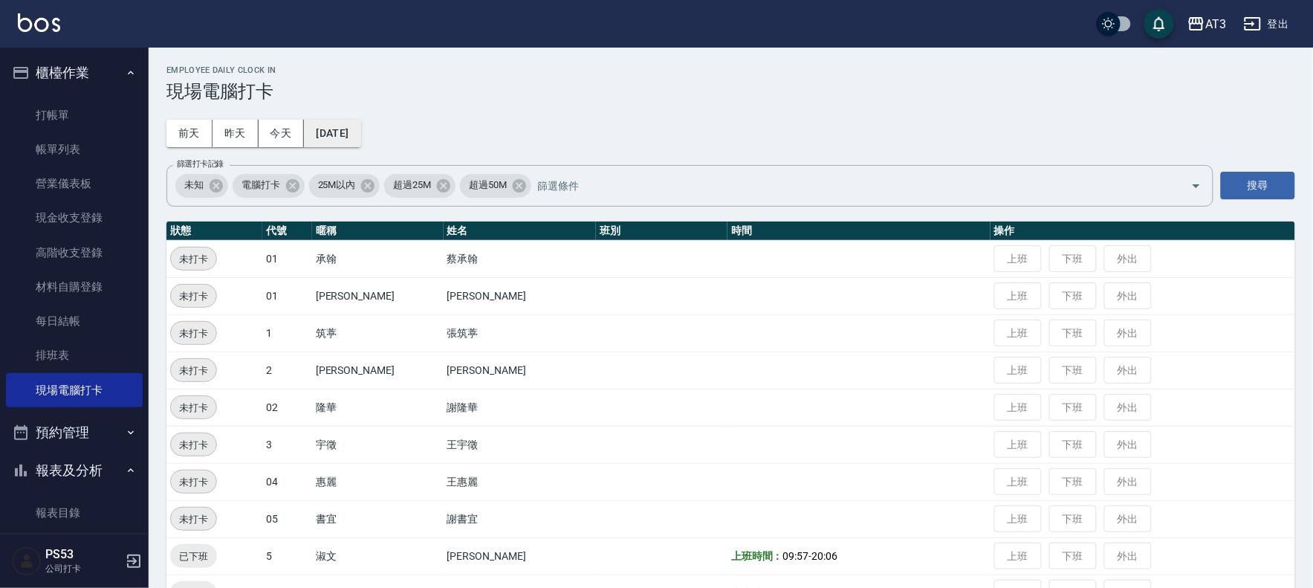
click at [359, 130] on button "[DATE]" at bounding box center [332, 133] width 56 height 27
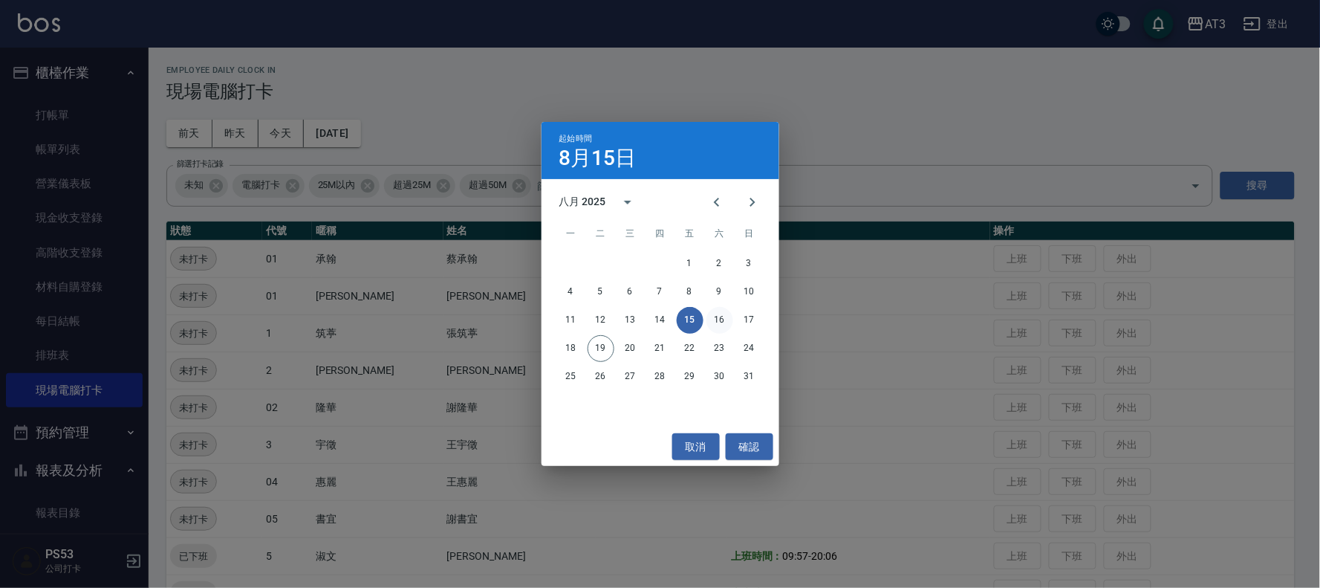
click at [721, 317] on button "16" at bounding box center [720, 320] width 27 height 27
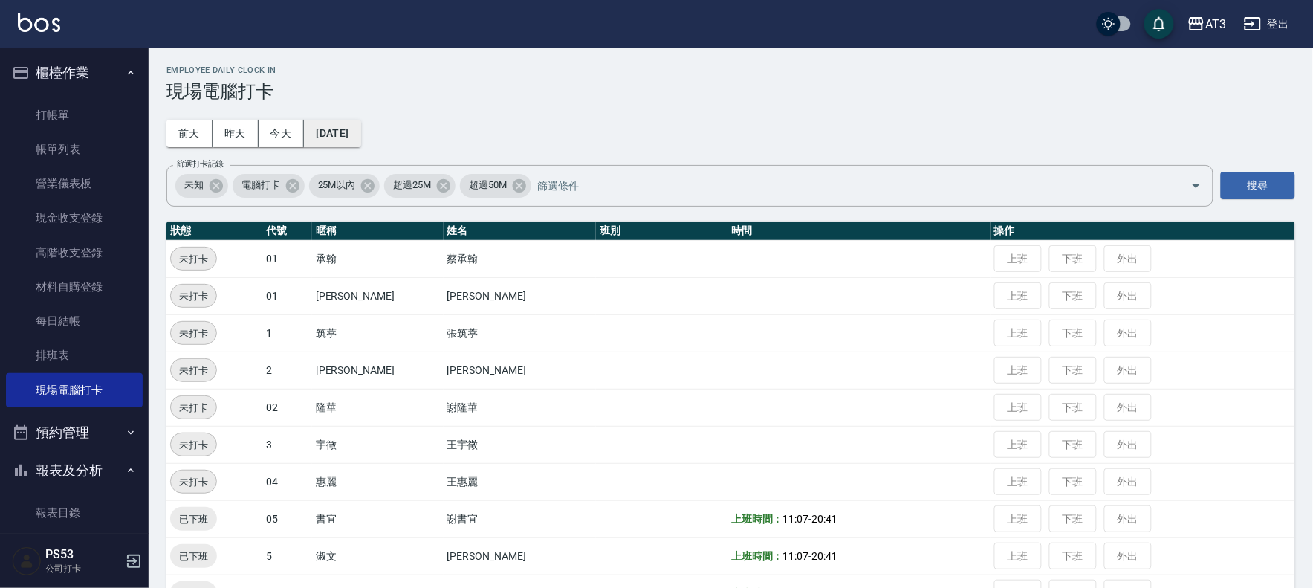
click at [360, 126] on button "[DATE]" at bounding box center [332, 133] width 56 height 27
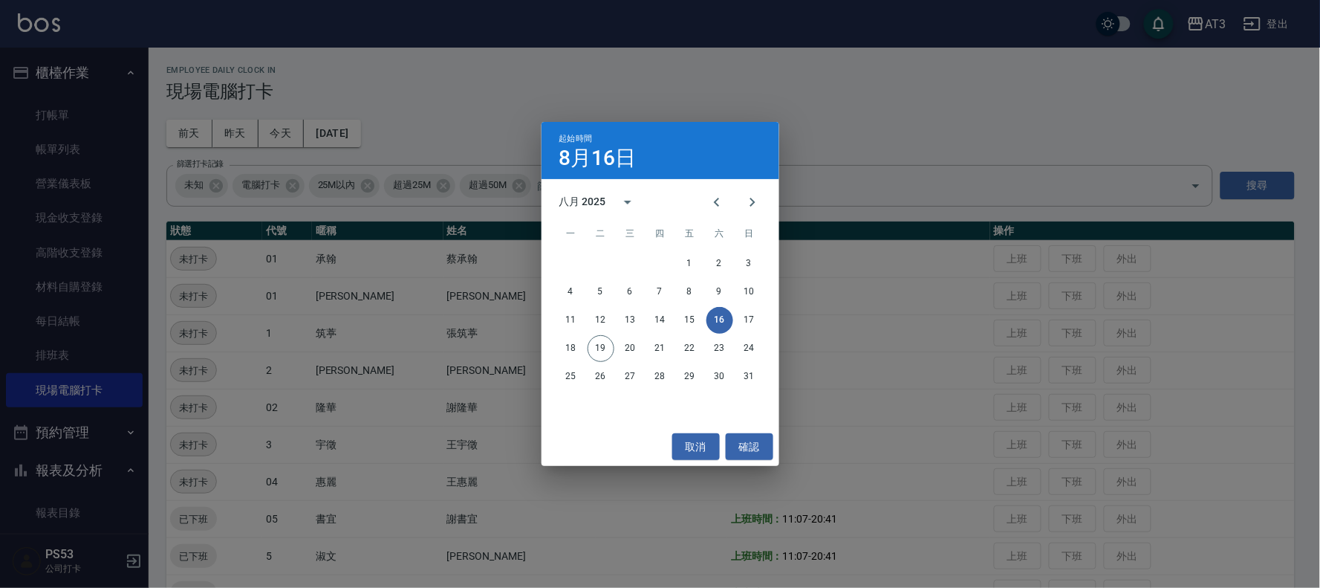
click at [285, 132] on div "起始時間 8月16日 八月 2025 一 二 三 四 五 六 日 1 2 3 4 5 6 7 8 9 10 11 12 13 14 15 16 17 18 1…" at bounding box center [660, 294] width 1320 height 588
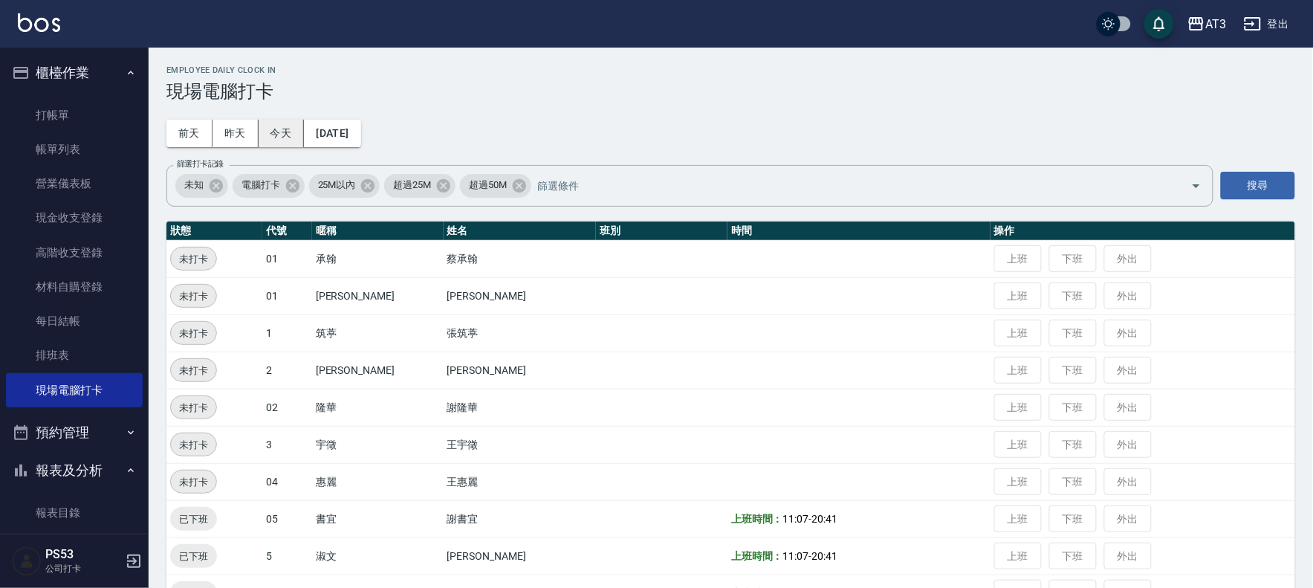
click at [291, 134] on button "今天" at bounding box center [282, 133] width 46 height 27
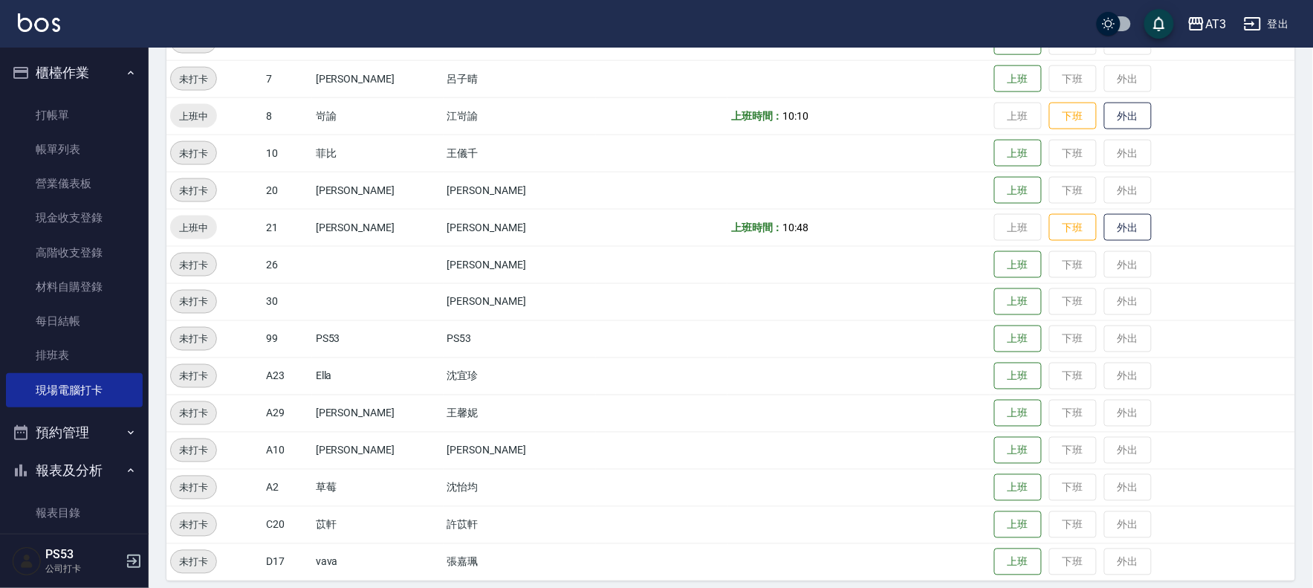
scroll to position [562, 0]
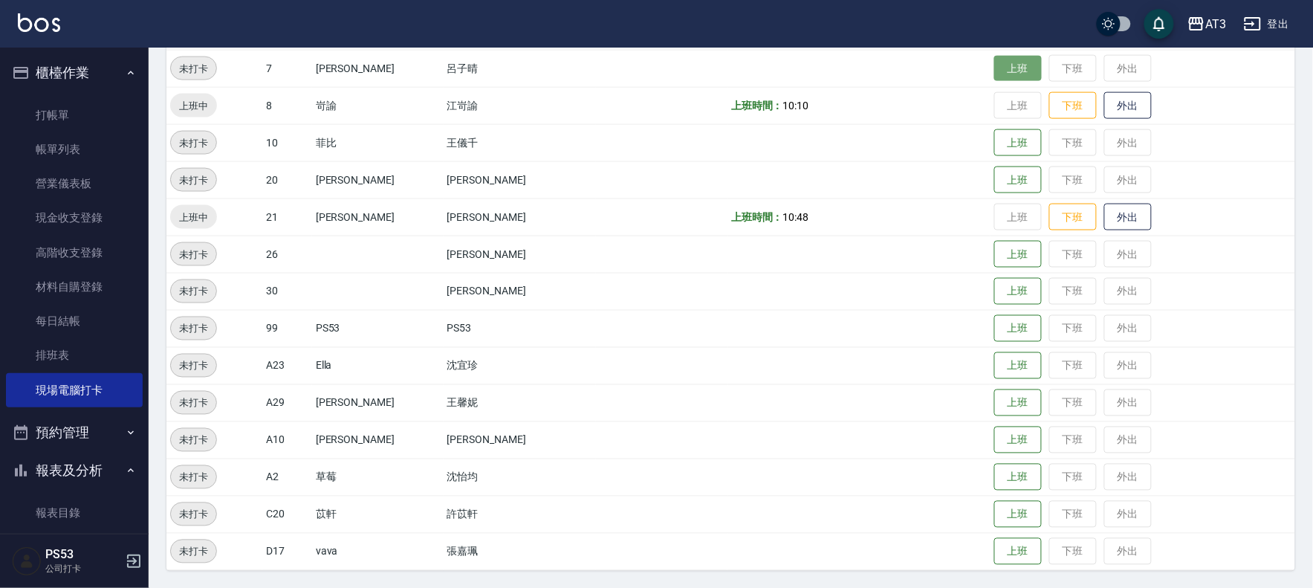
click at [1002, 72] on button "上班" at bounding box center [1018, 69] width 48 height 26
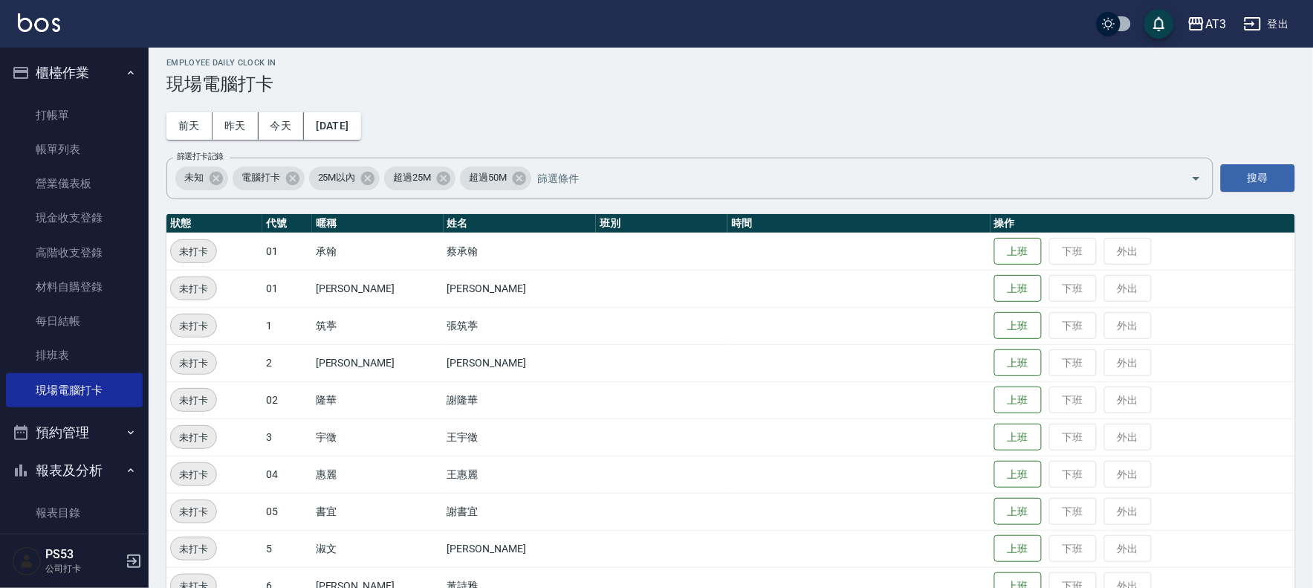
scroll to position [0, 0]
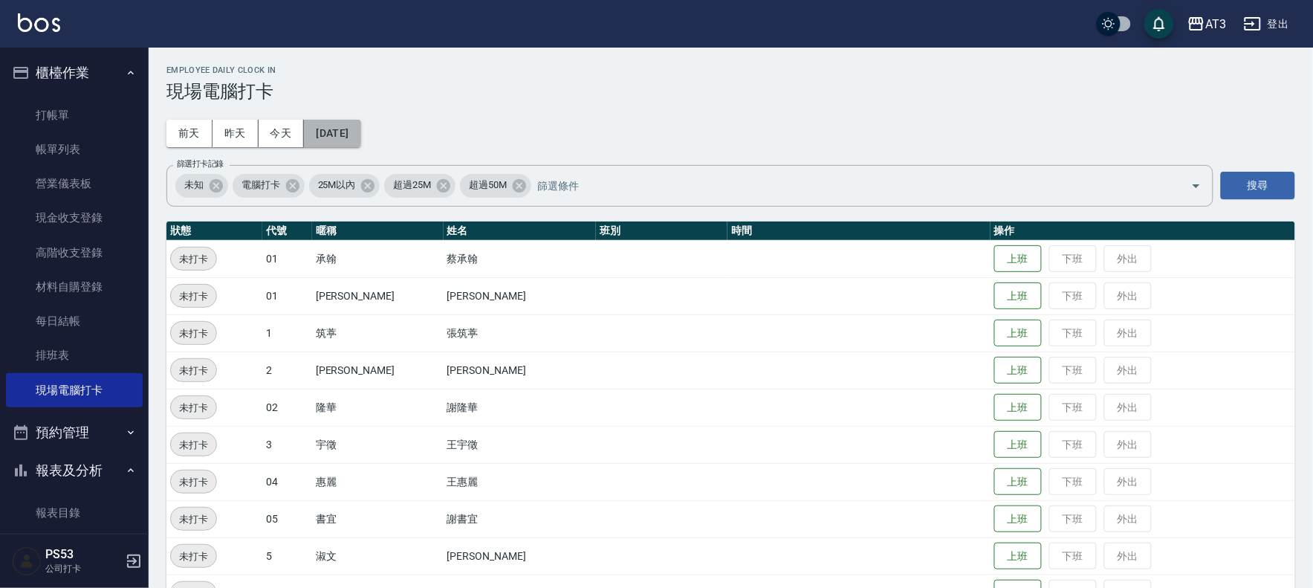
click at [360, 129] on button "[DATE]" at bounding box center [332, 133] width 56 height 27
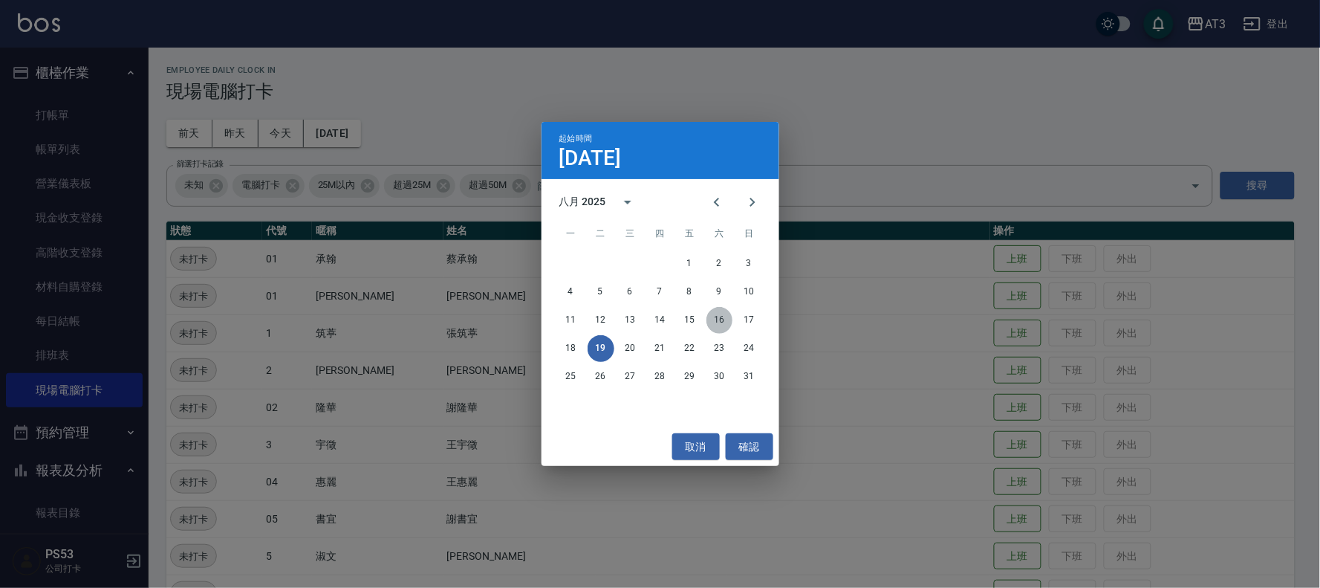
click at [724, 315] on button "16" at bounding box center [720, 320] width 27 height 27
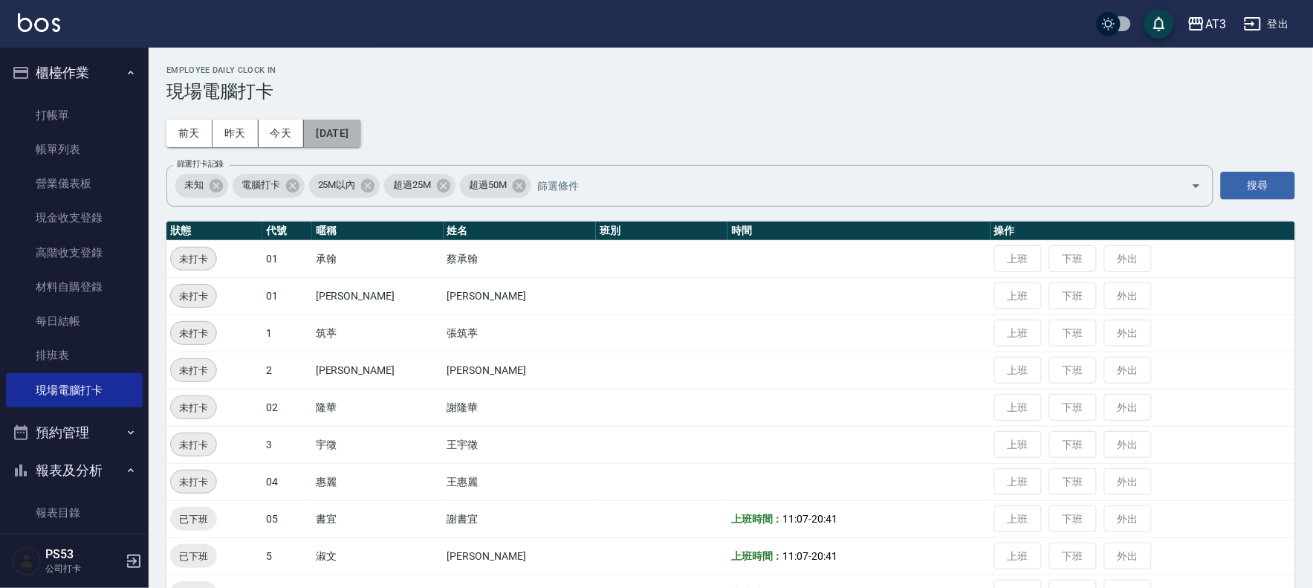
click at [360, 141] on button "[DATE]" at bounding box center [332, 133] width 56 height 27
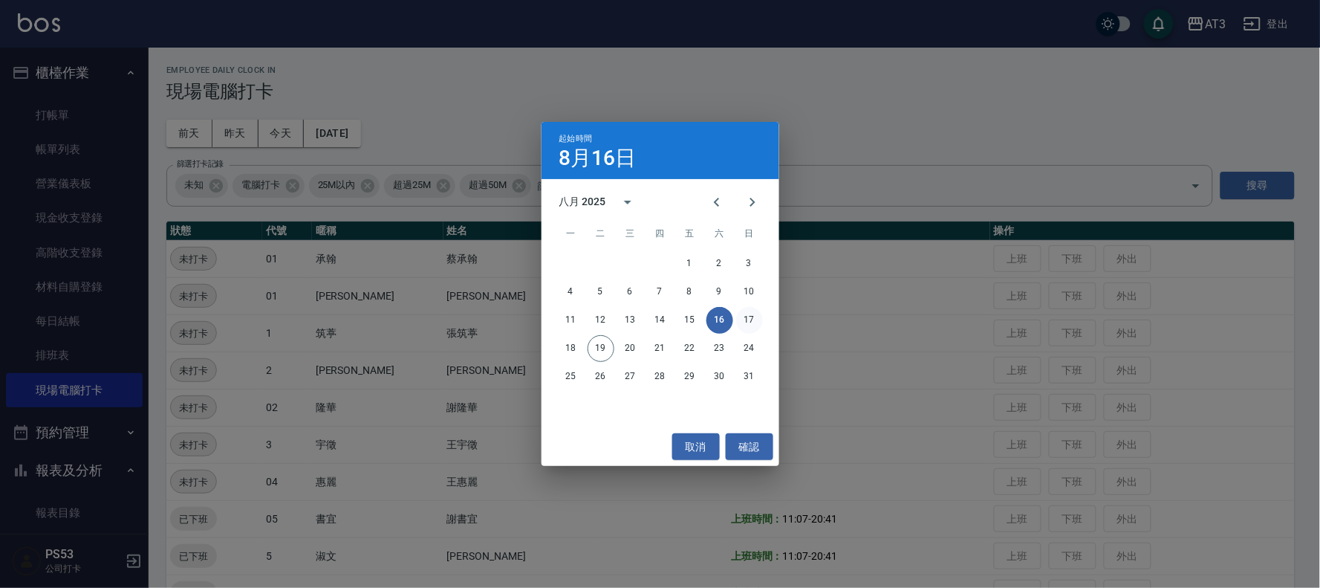
click at [750, 321] on button "17" at bounding box center [749, 320] width 27 height 27
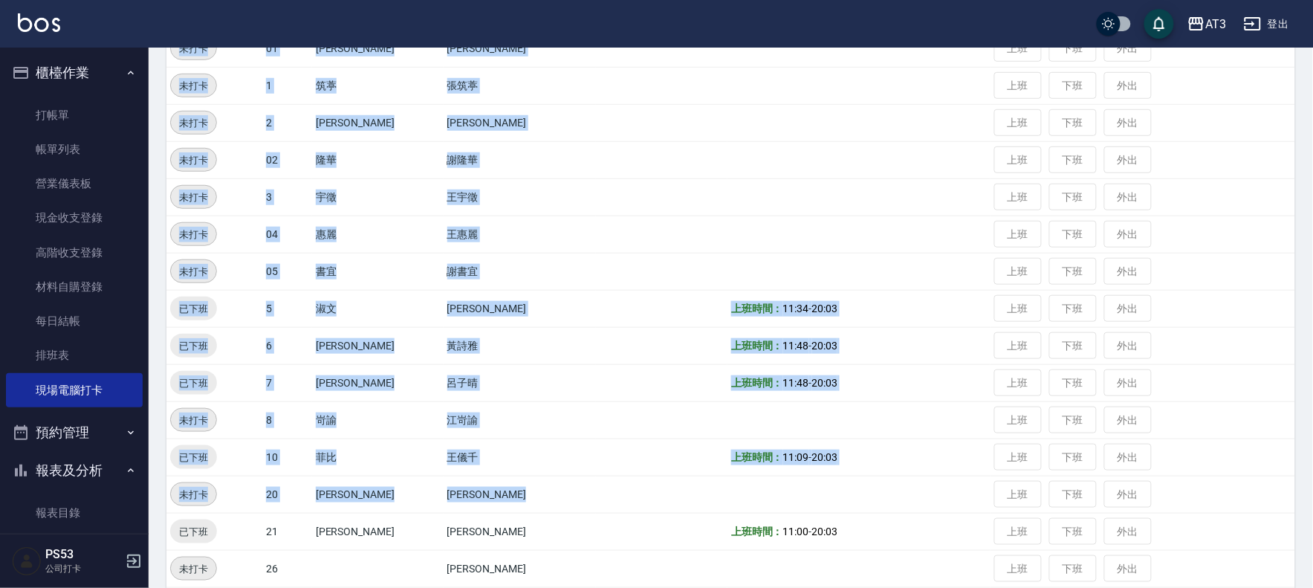
scroll to position [562, 0]
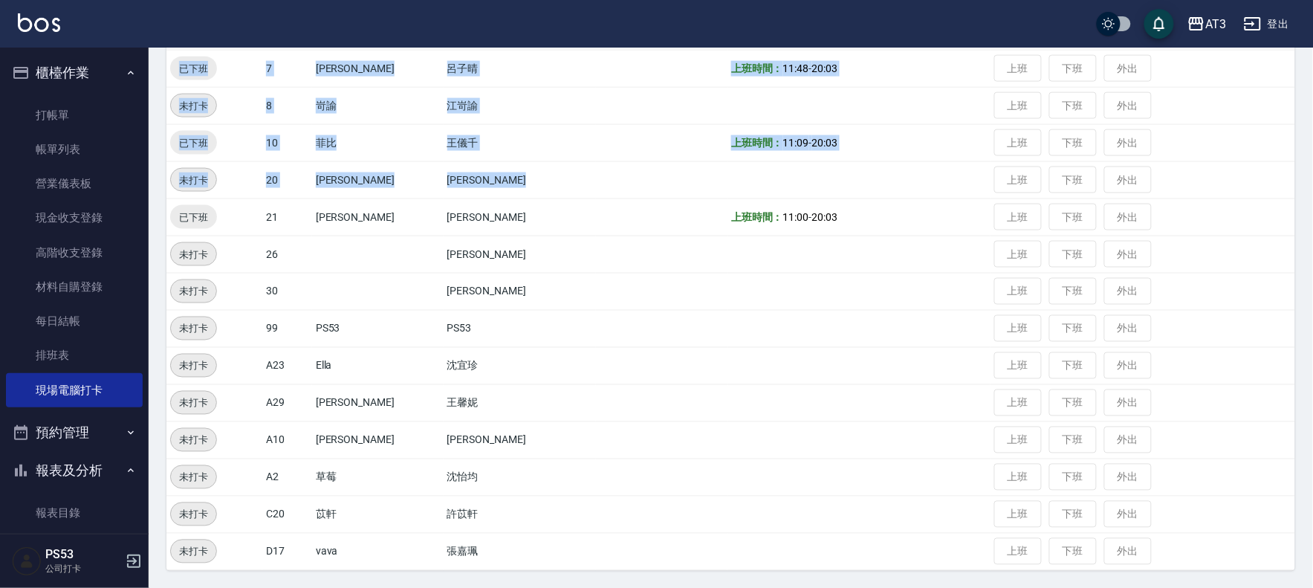
drag, startPoint x: 827, startPoint y: 505, endPoint x: 1134, endPoint y: 507, distance: 306.9
click at [1164, 418] on tbody "未打卡 01 承翰 [PERSON_NAME] 上班 下班 外出 未打卡 01 [PERSON_NAME] 上班 下班 外出 未打卡 1 筑葶 張筑葶 上班 …" at bounding box center [730, 124] width 1129 height 892
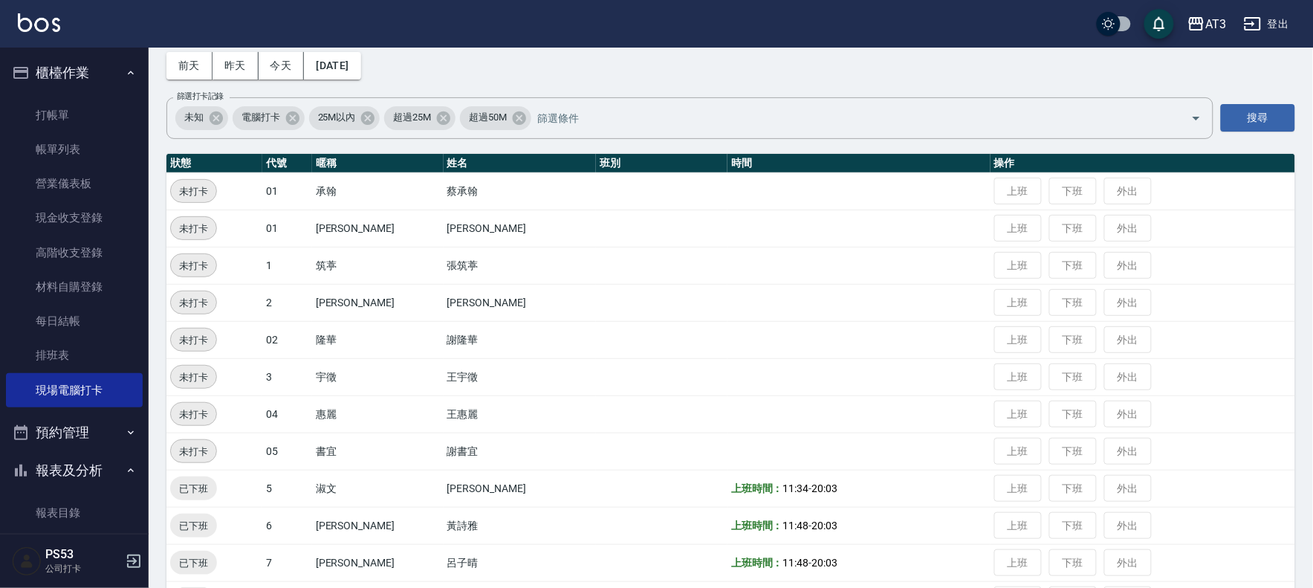
scroll to position [0, 0]
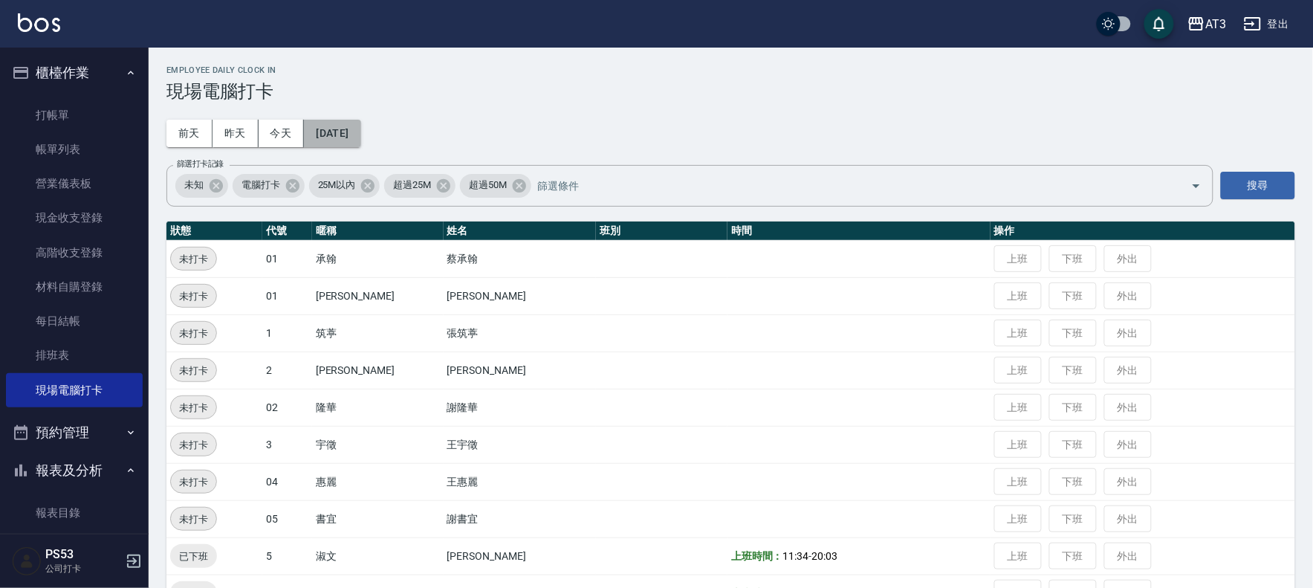
click at [351, 138] on button "[DATE]" at bounding box center [332, 133] width 56 height 27
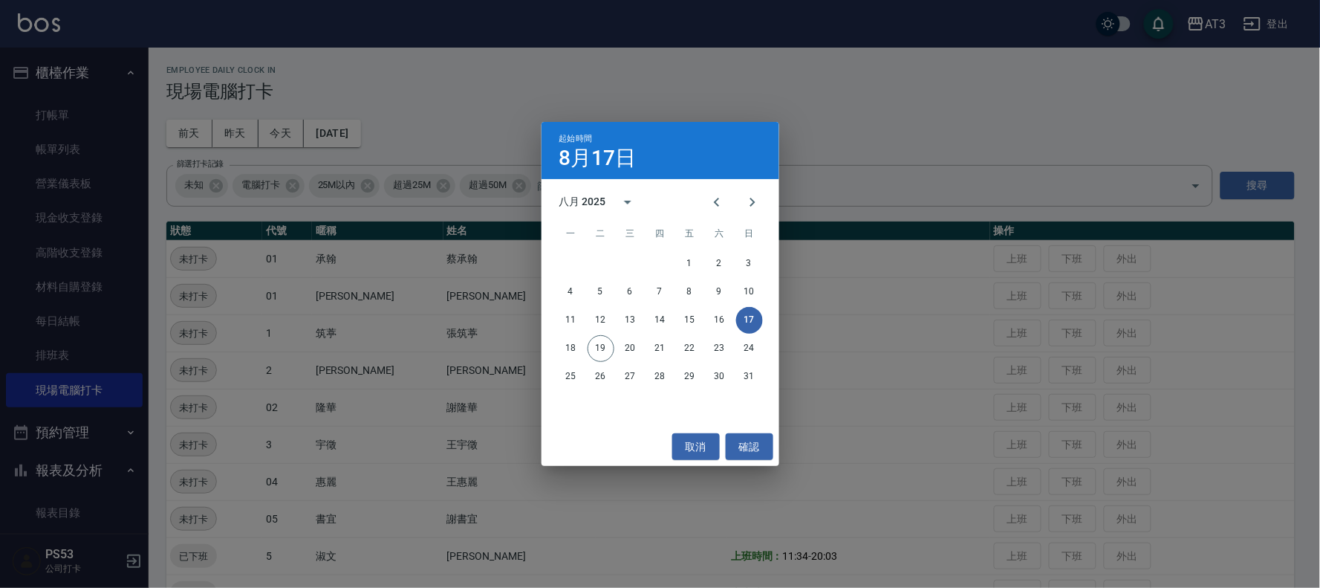
click at [909, 403] on div "起始時間 [DATE] 八月 2025 一 二 三 四 五 六 日 1 2 3 4 5 6 7 8 9 10 11 12 13 14 15 16 17 18 …" at bounding box center [660, 294] width 1320 height 588
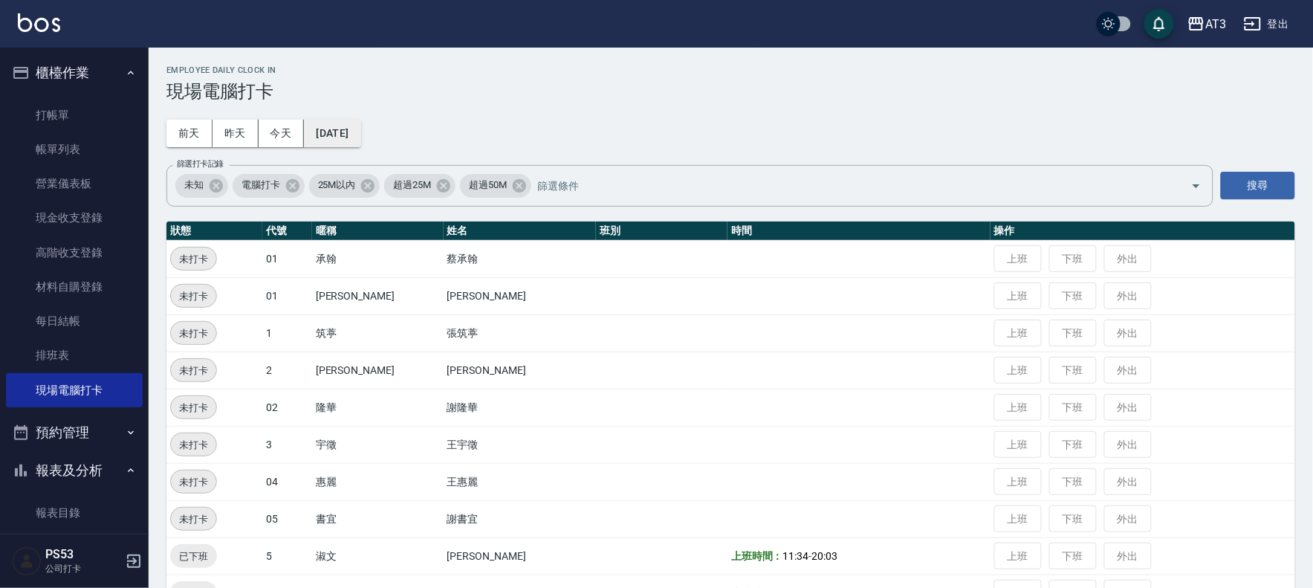
click at [357, 124] on button "[DATE]" at bounding box center [332, 133] width 56 height 27
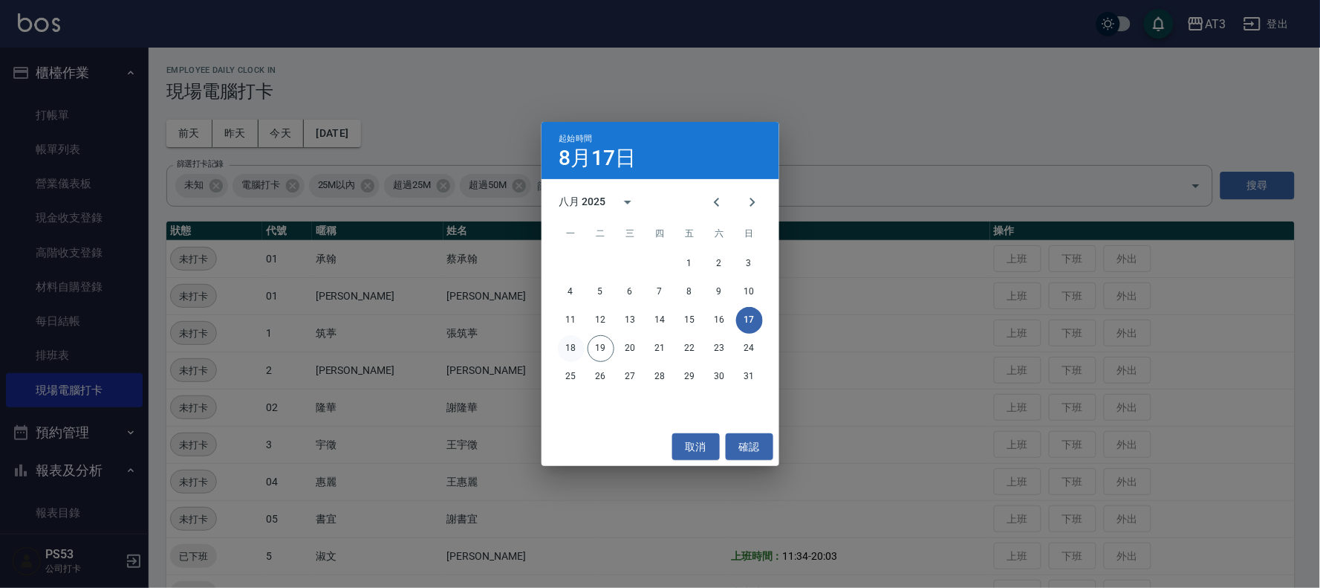
click at [569, 343] on button "18" at bounding box center [571, 348] width 27 height 27
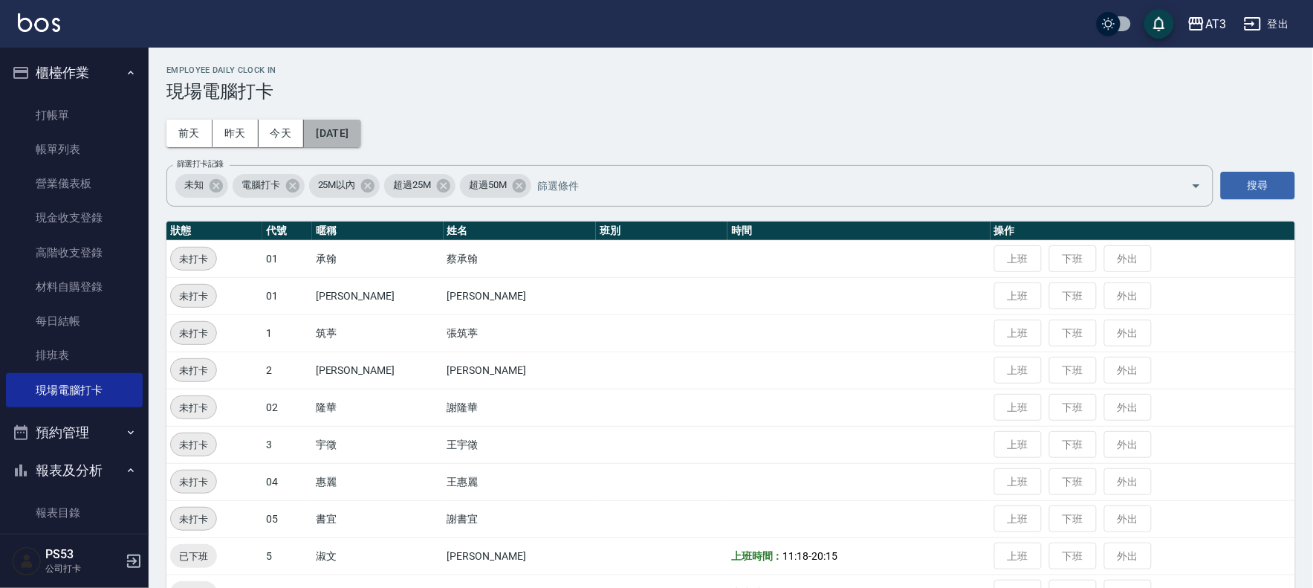
click at [350, 130] on button "[DATE]" at bounding box center [332, 133] width 56 height 27
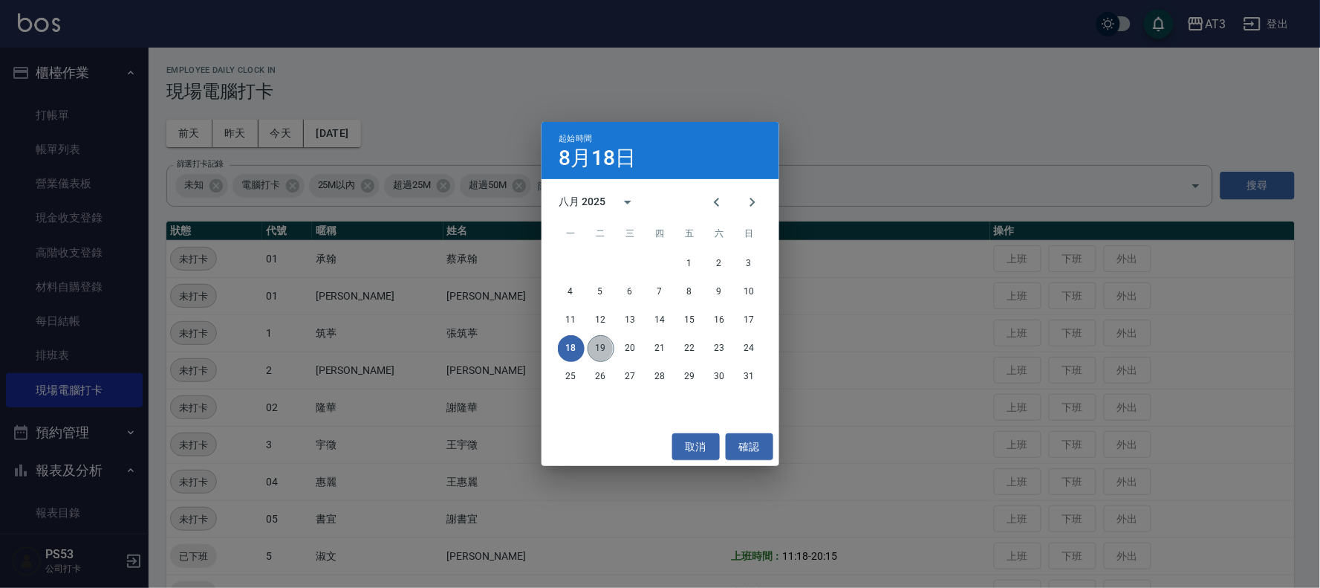
click at [603, 344] on button "19" at bounding box center [601, 348] width 27 height 27
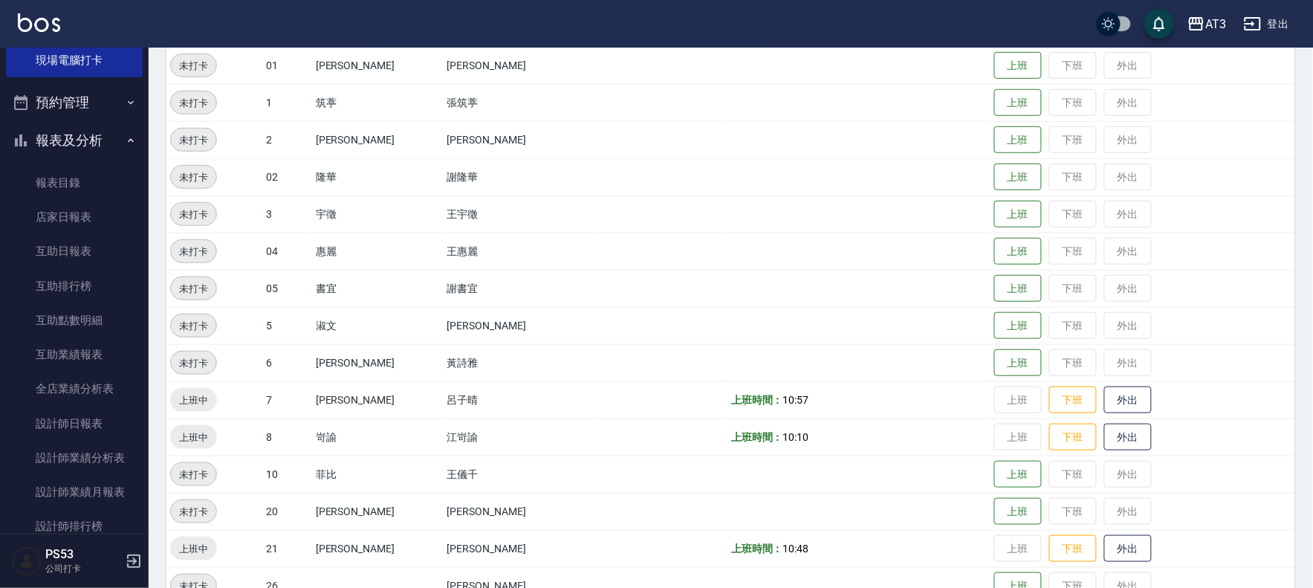
scroll to position [247, 0]
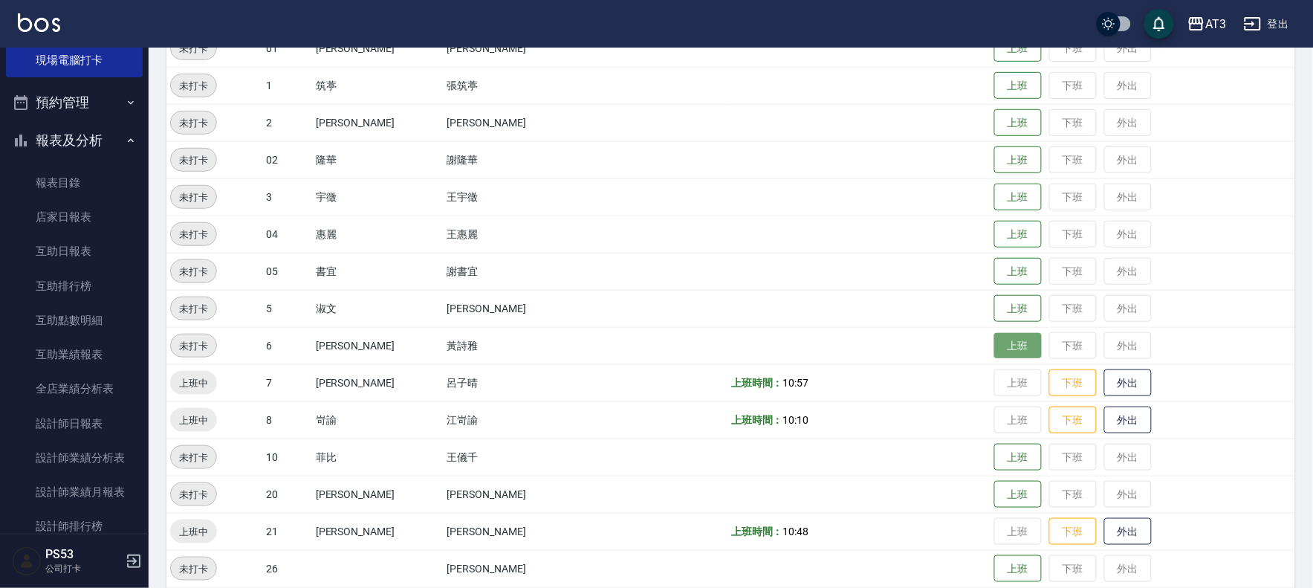
click at [994, 357] on button "上班" at bounding box center [1018, 346] width 48 height 26
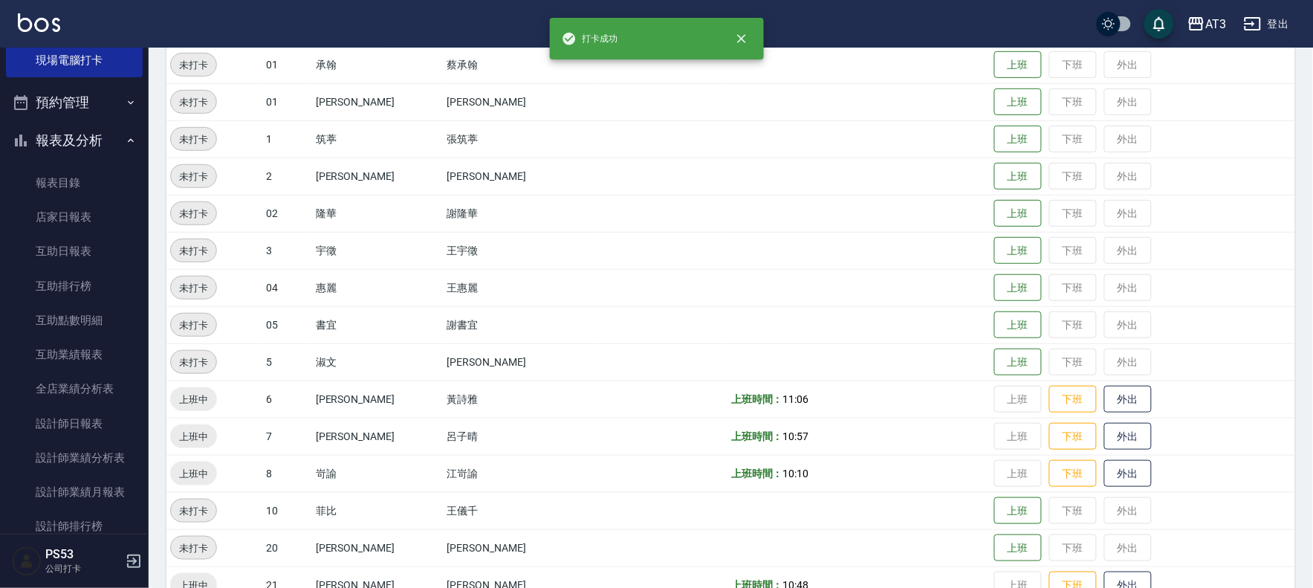
scroll to position [165, 0]
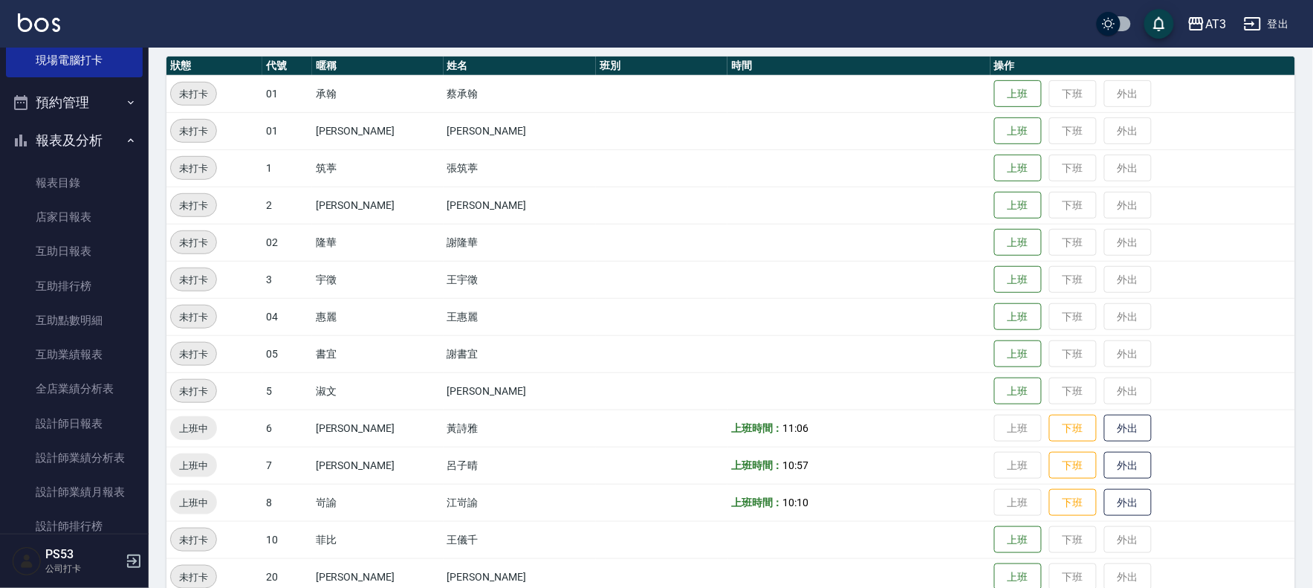
click at [1070, 382] on tbody "未打卡 01 承翰 [PERSON_NAME] 下班 外出 未打卡 01 [PERSON_NAME] 上班 下班 外出 未打卡 1 筑葶 張筑葶 上班 下班 …" at bounding box center [730, 521] width 1129 height 892
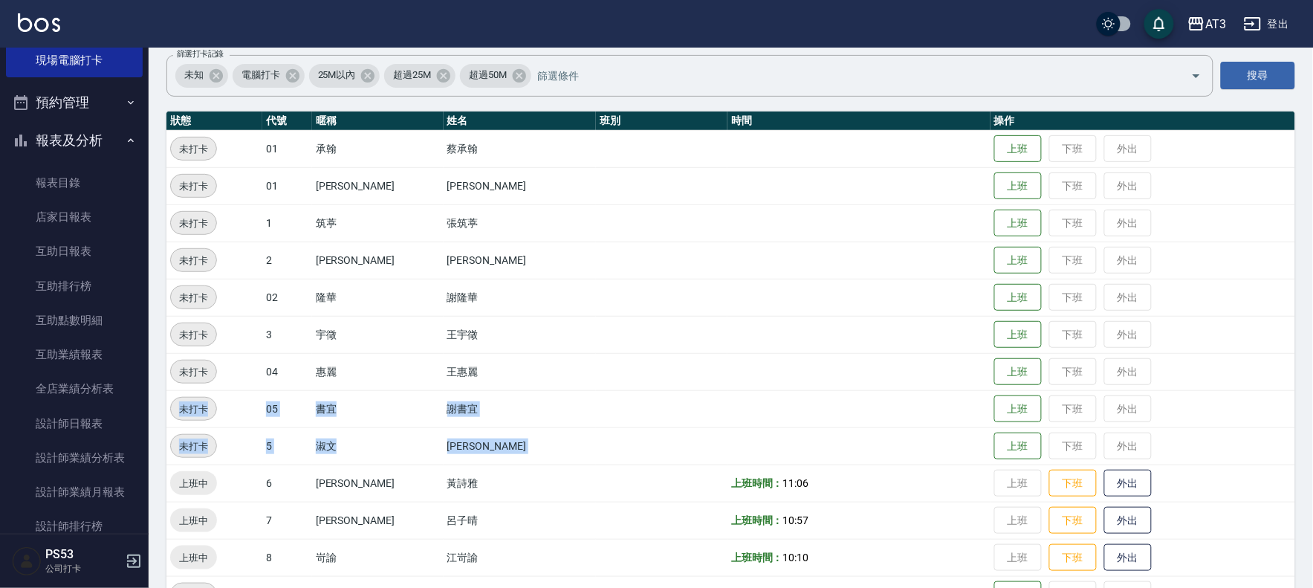
scroll to position [82, 0]
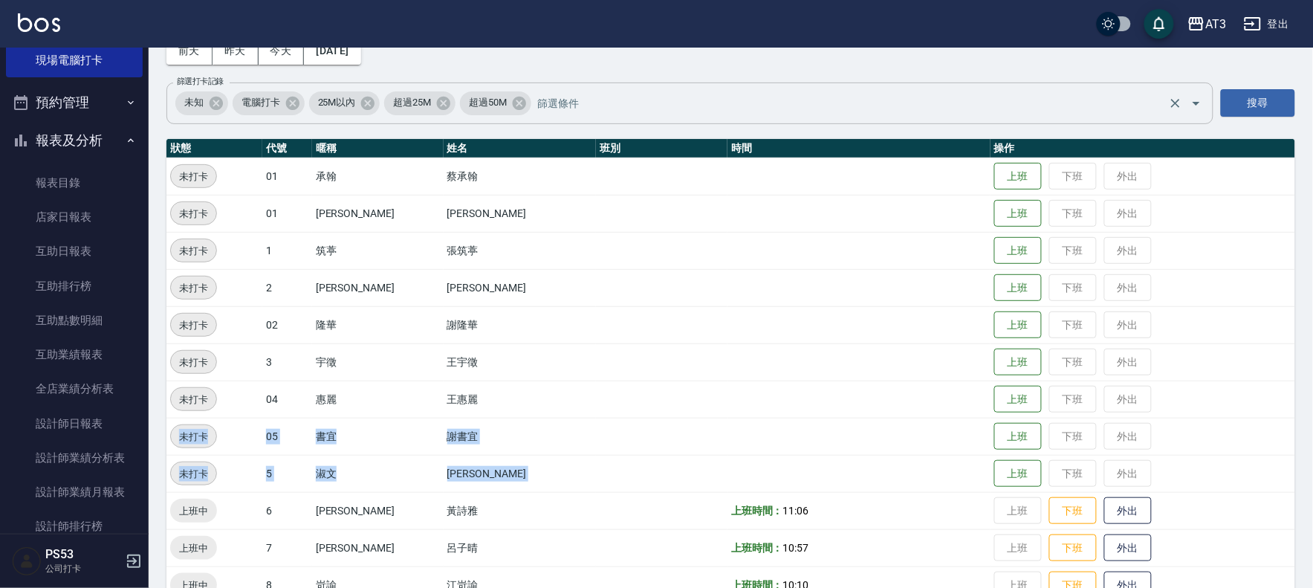
click at [623, 116] on div "未知 電腦打卡 25M以內 超過25M 超過50M 篩選打卡記錄" at bounding box center [689, 103] width 1047 height 42
click at [533, 69] on div "Employee Daily Clock In 現場電腦打卡 [DATE] [DATE] [DATE] [DATE] 篩選打卡記錄 未知 電腦打卡 25M以內…" at bounding box center [731, 516] width 1164 height 1103
drag, startPoint x: 531, startPoint y: 78, endPoint x: 462, endPoint y: 55, distance: 72.8
click at [462, 55] on div "Employee Daily Clock In 現場電腦打卡 [DATE] [DATE] [DATE] [DATE] 篩選打卡記錄 未知 電腦打卡 25M以內…" at bounding box center [731, 516] width 1164 height 1103
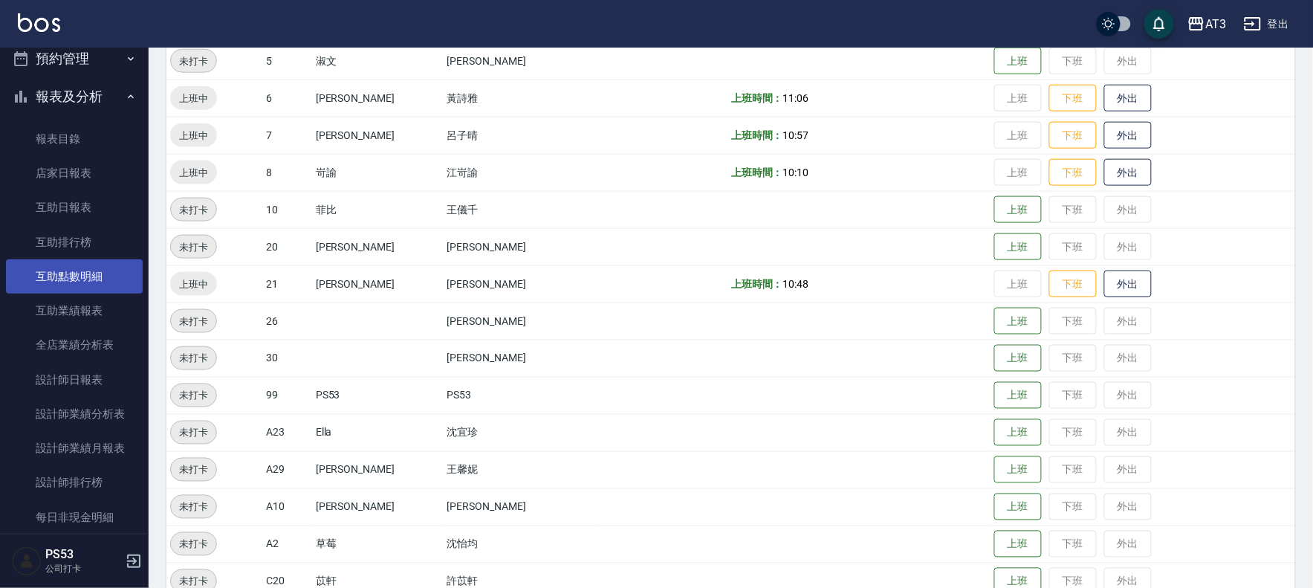
scroll to position [412, 0]
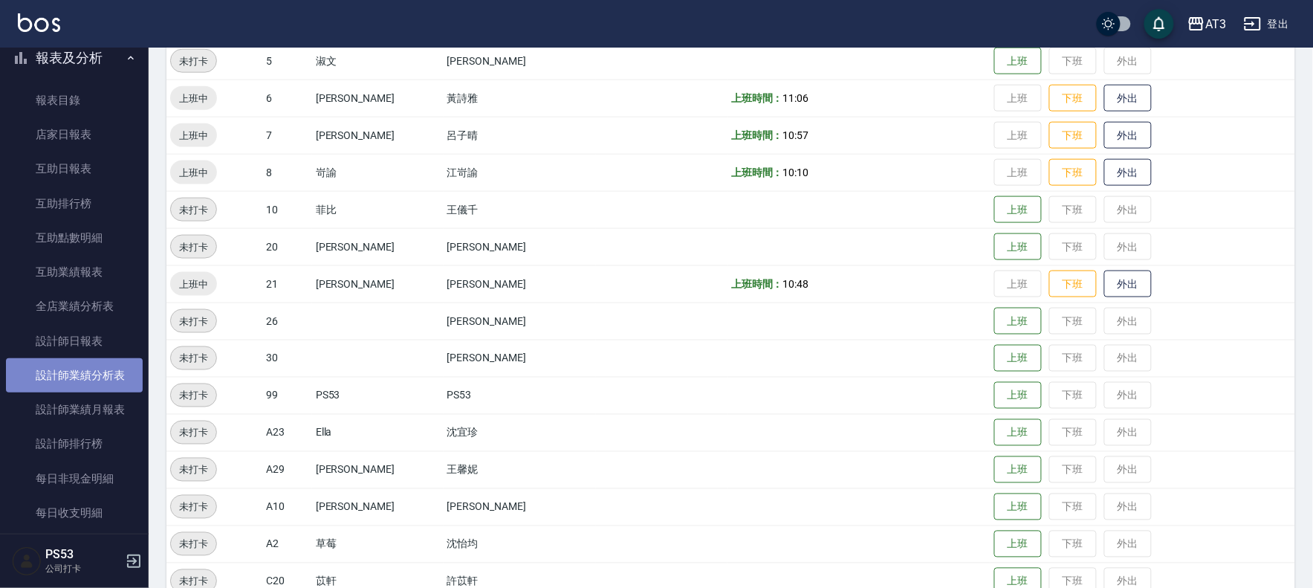
click at [80, 365] on link "設計師業績分析表" at bounding box center [74, 375] width 137 height 34
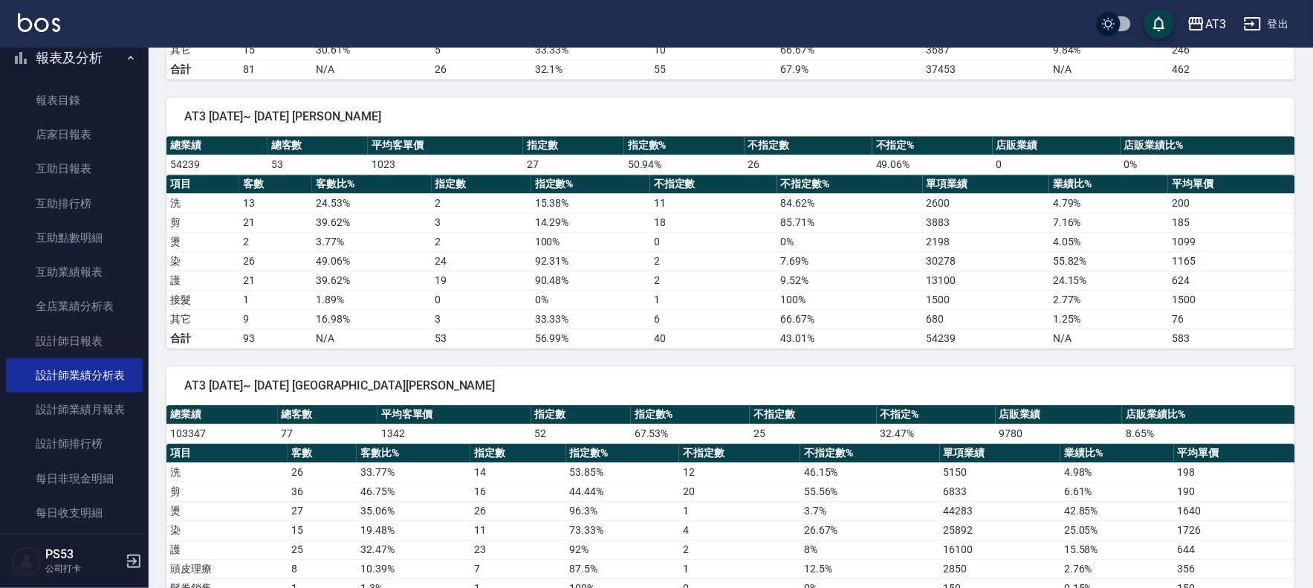
scroll to position [908, 0]
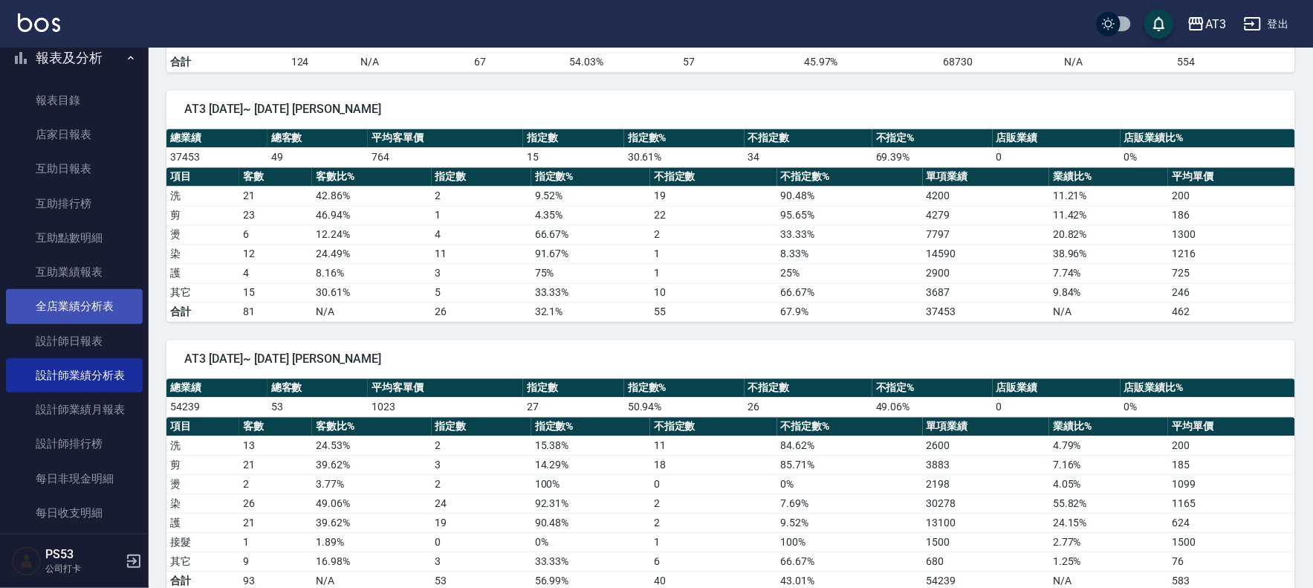
click at [110, 290] on link "全店業績分析表" at bounding box center [74, 306] width 137 height 34
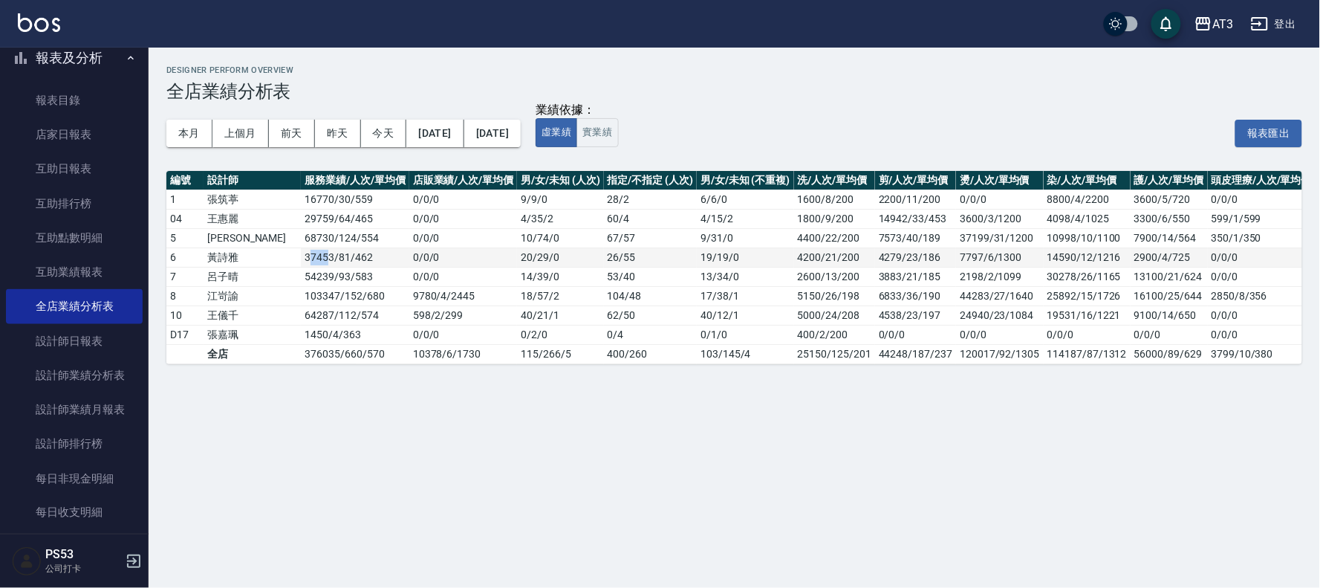
drag, startPoint x: 261, startPoint y: 256, endPoint x: 273, endPoint y: 256, distance: 12.6
click at [301, 258] on td "37453 / 81 / 462" at bounding box center [355, 256] width 108 height 19
click at [301, 253] on td "37453 / 81 / 462" at bounding box center [355, 256] width 108 height 19
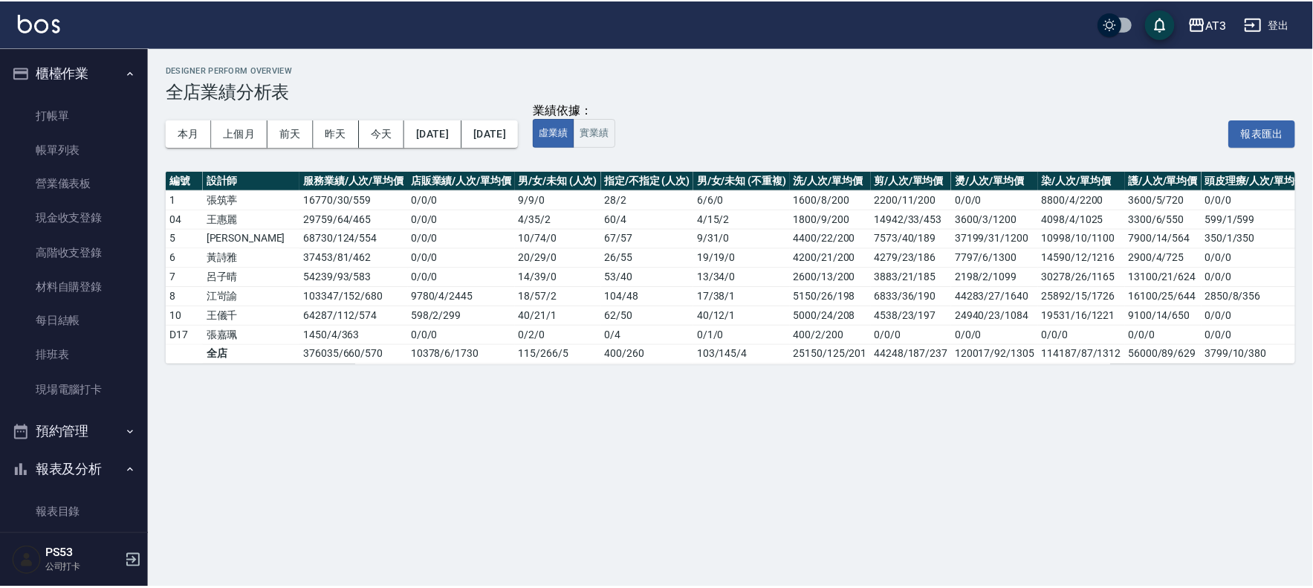
scroll to position [0, 276]
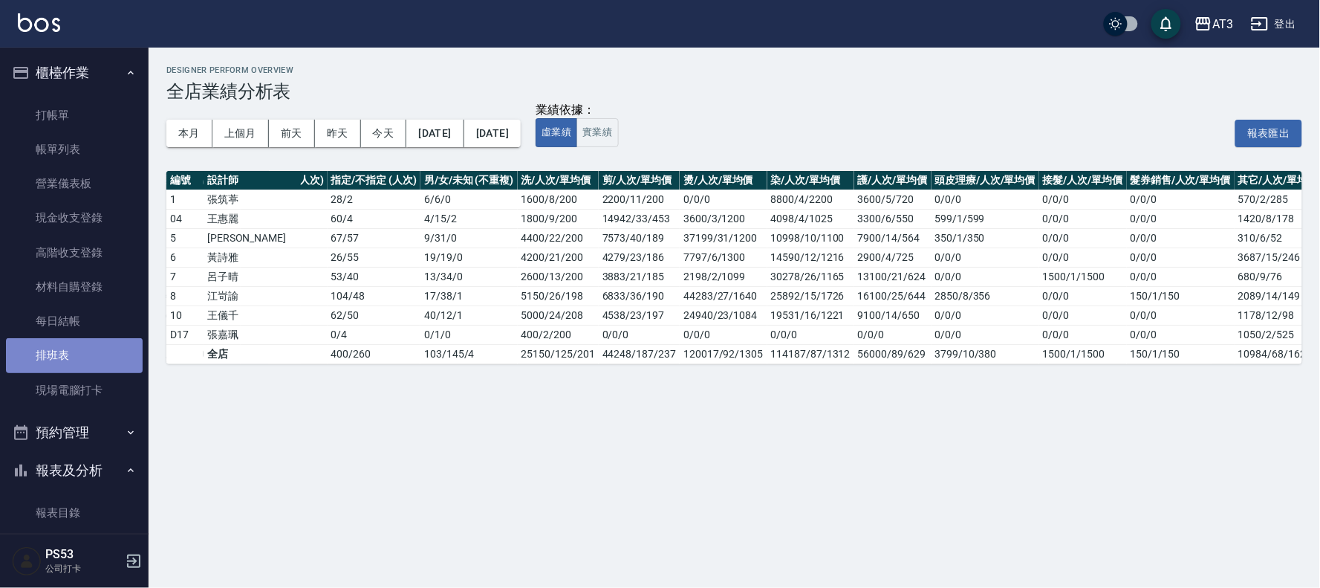
click at [91, 366] on link "排班表" at bounding box center [74, 355] width 137 height 34
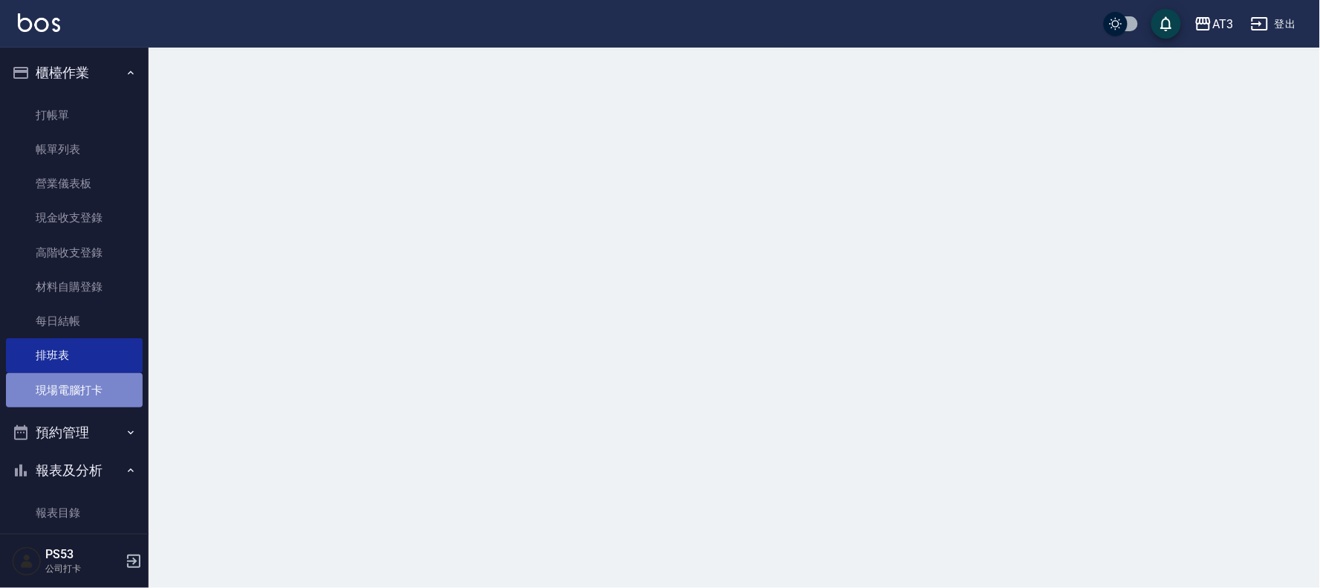
click at [91, 376] on link "現場電腦打卡" at bounding box center [74, 390] width 137 height 34
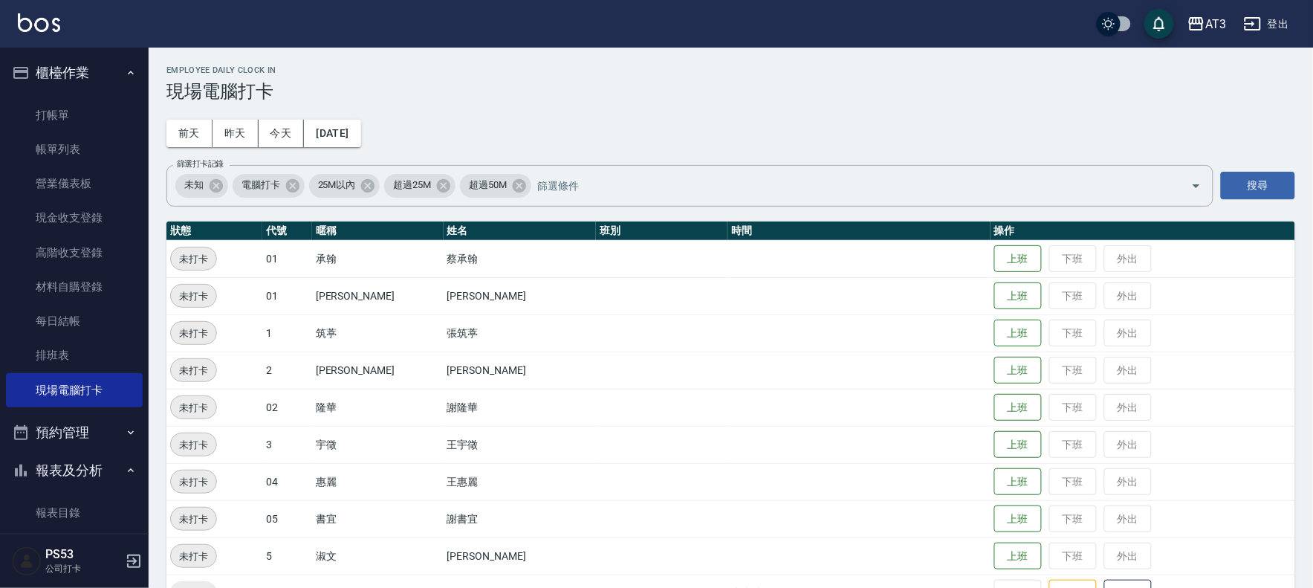
drag, startPoint x: 901, startPoint y: 140, endPoint x: 883, endPoint y: 143, distance: 18.1
click at [898, 140] on div "Employee Daily Clock In 現場電腦打卡 [DATE] [DATE] [DATE] [DATE] 篩選打卡記錄 未知 電腦打卡 25M以內…" at bounding box center [731, 599] width 1164 height 1103
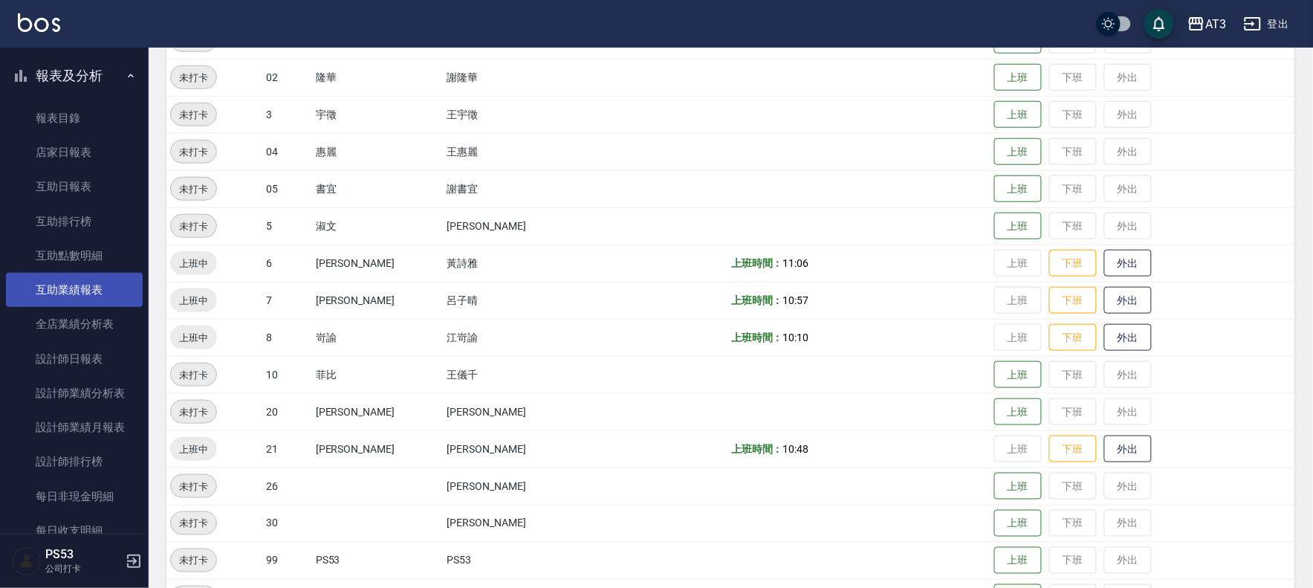
scroll to position [412, 0]
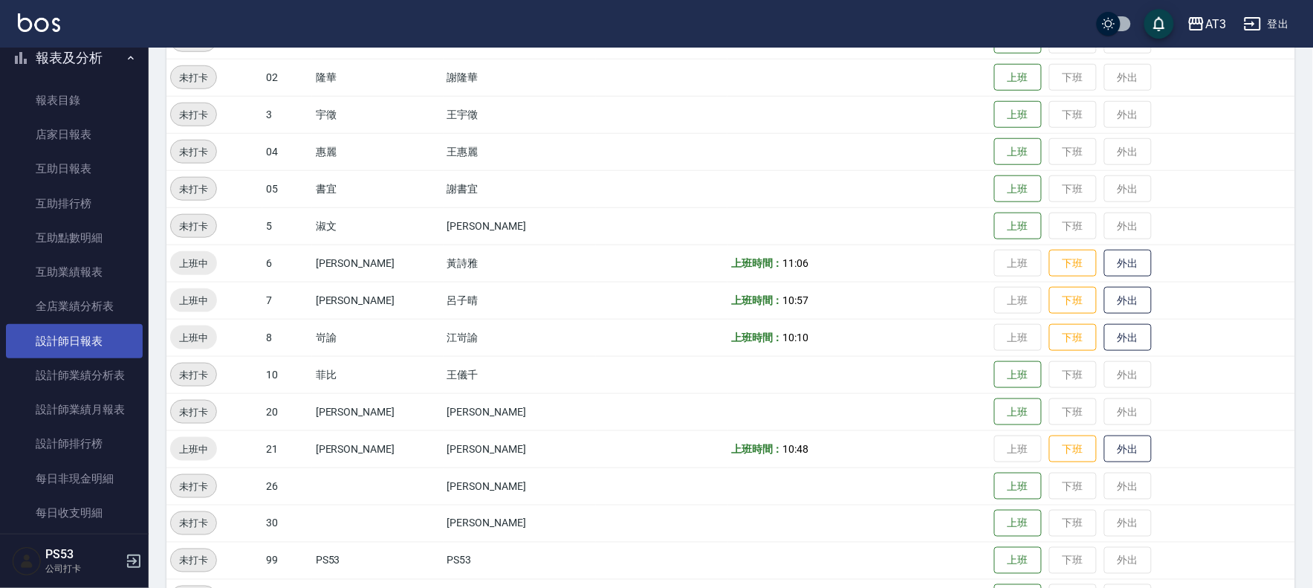
click at [85, 324] on link "設計師日報表" at bounding box center [74, 341] width 137 height 34
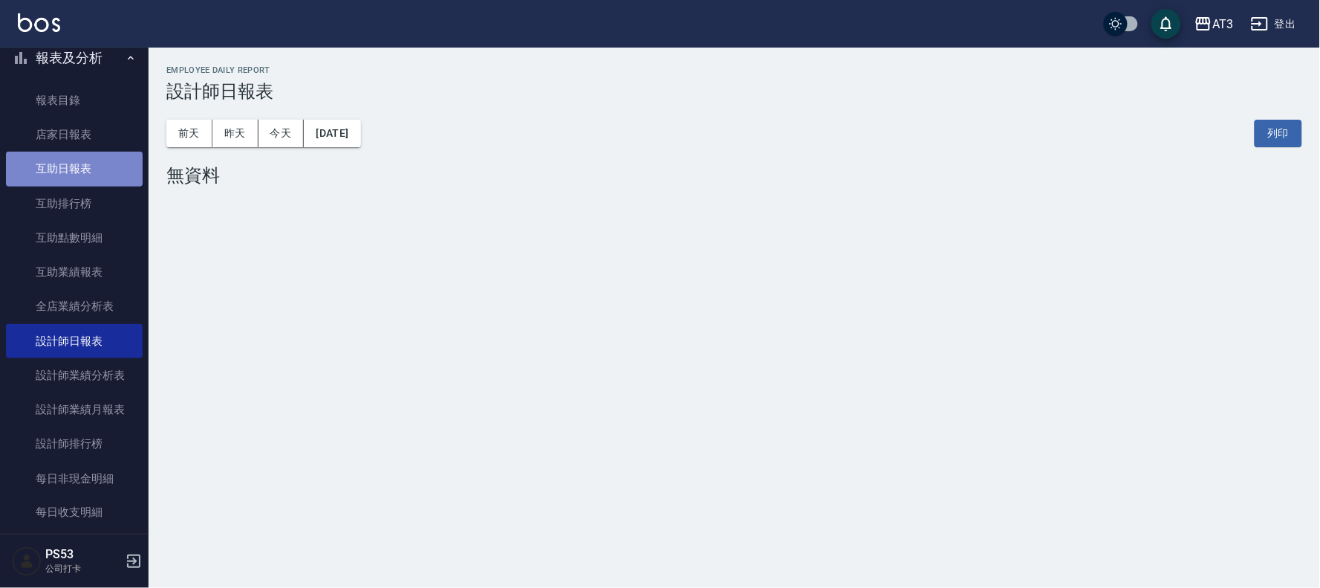
click at [88, 159] on link "互助日報表" at bounding box center [74, 169] width 137 height 34
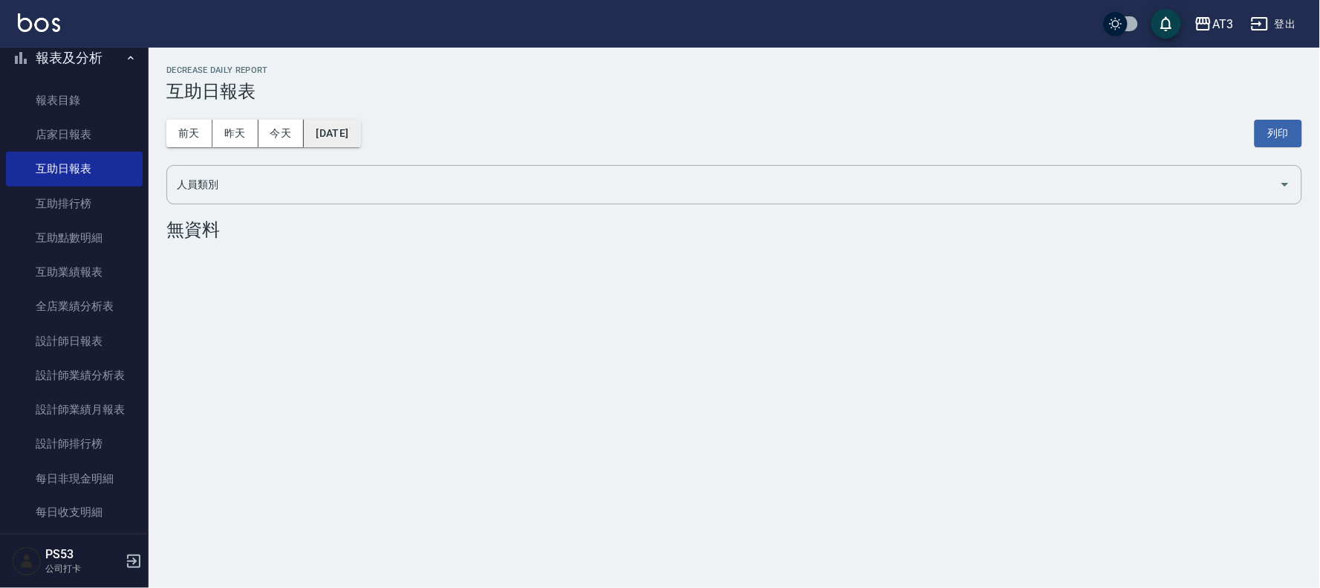
click at [342, 143] on button "[DATE]" at bounding box center [332, 133] width 56 height 27
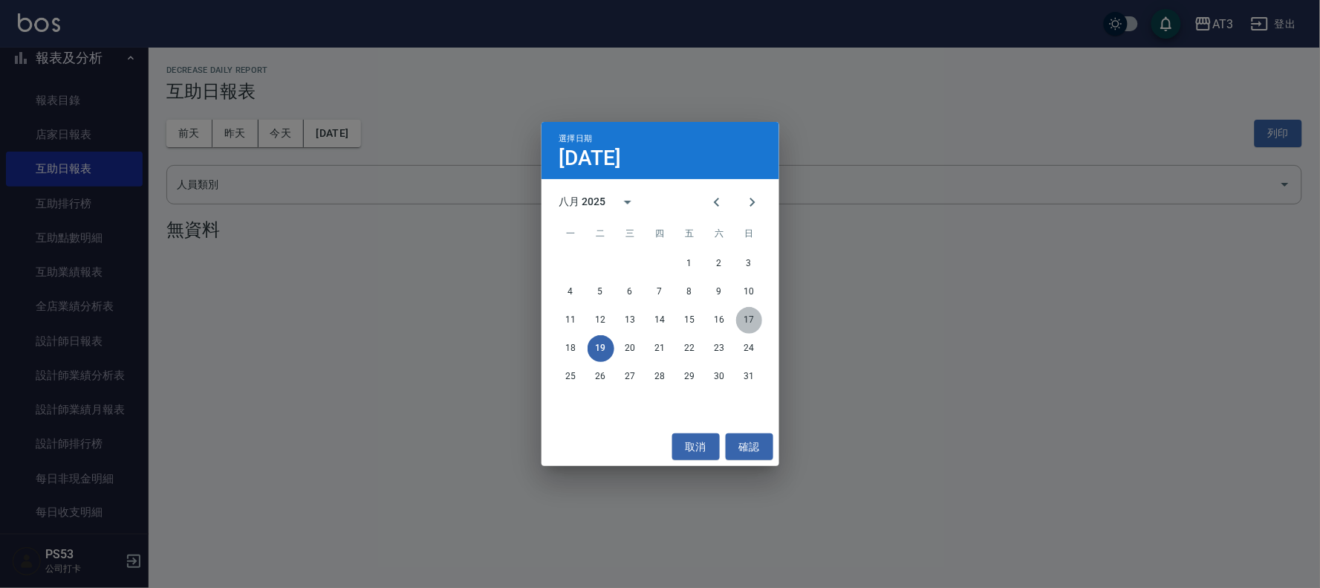
click at [746, 317] on button "17" at bounding box center [749, 320] width 27 height 27
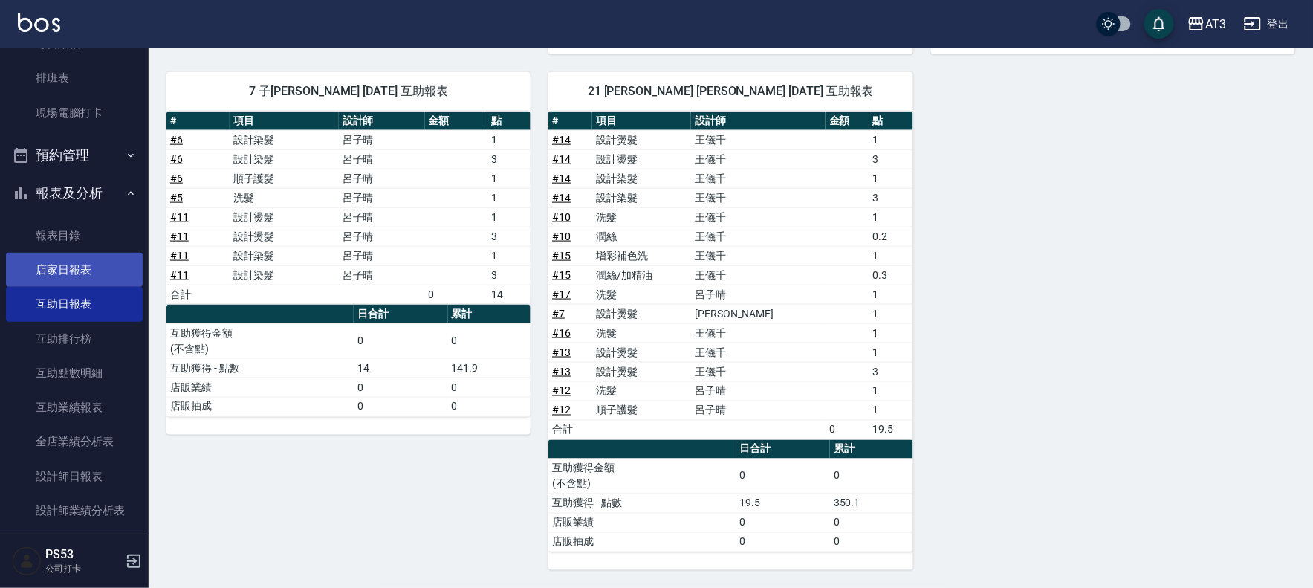
scroll to position [247, 0]
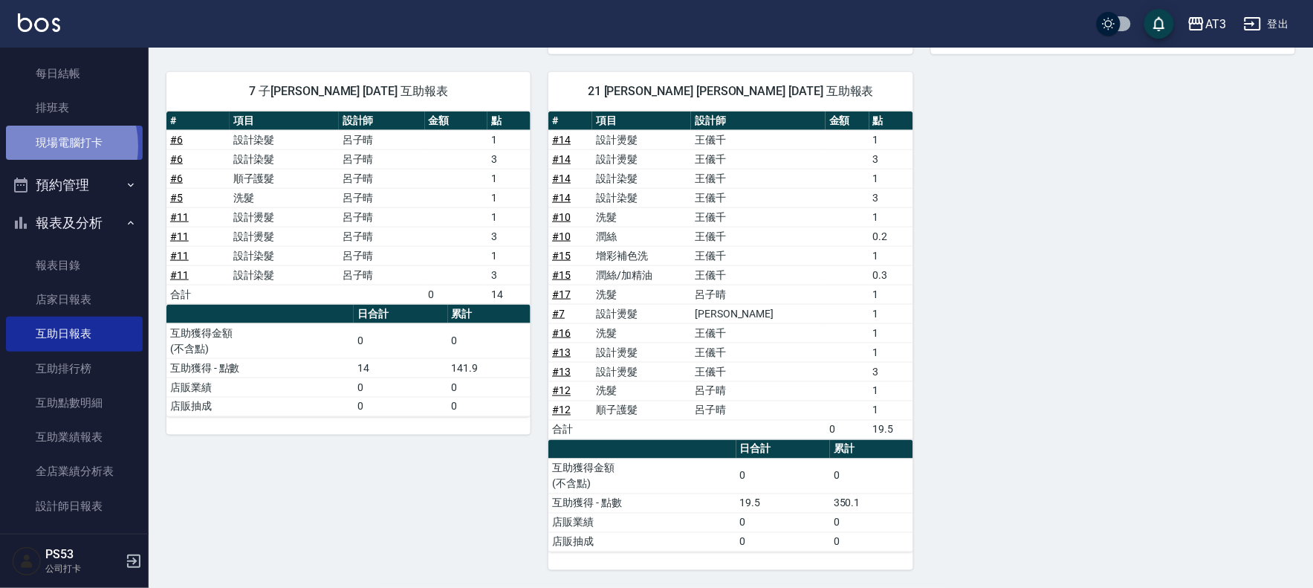
click at [45, 146] on link "現場電腦打卡" at bounding box center [74, 143] width 137 height 34
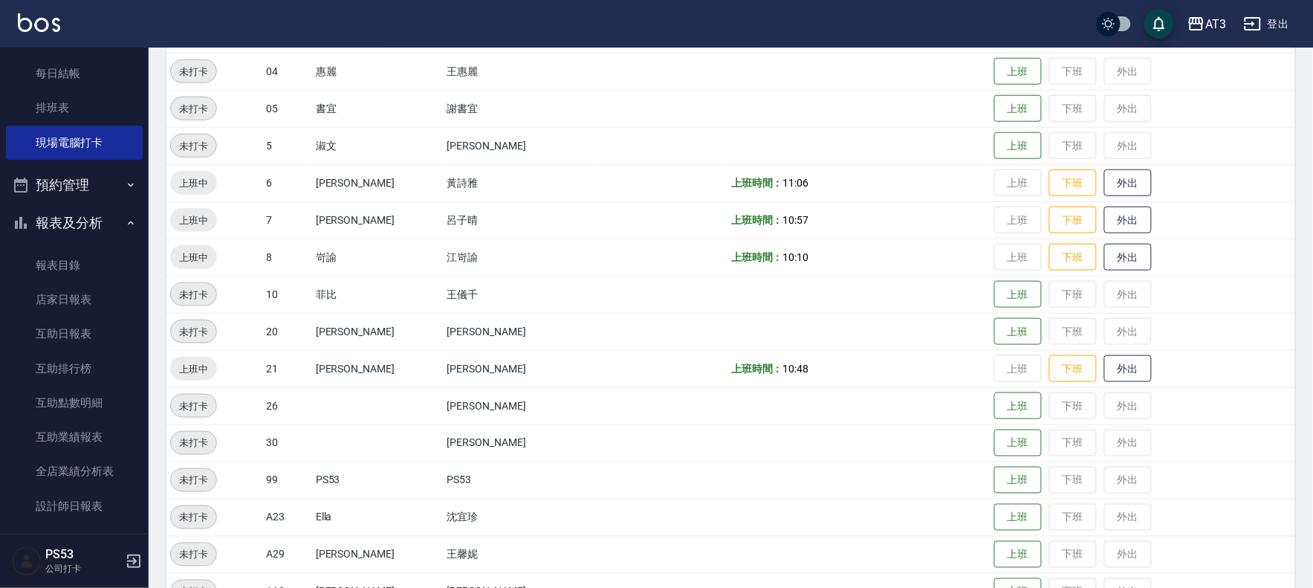
scroll to position [412, 0]
